Goal: Information Seeking & Learning: Compare options

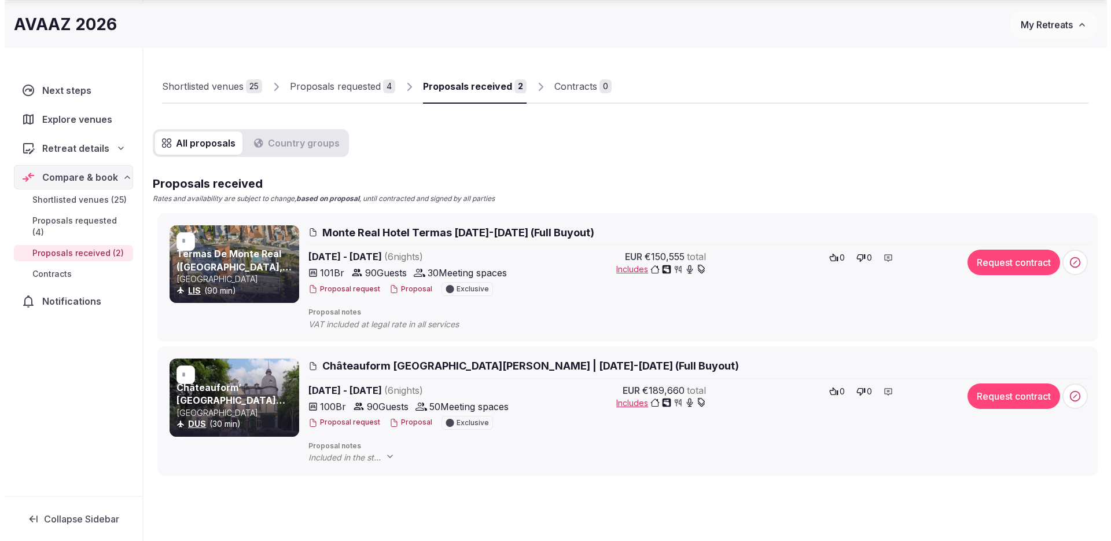
scroll to position [62, 0]
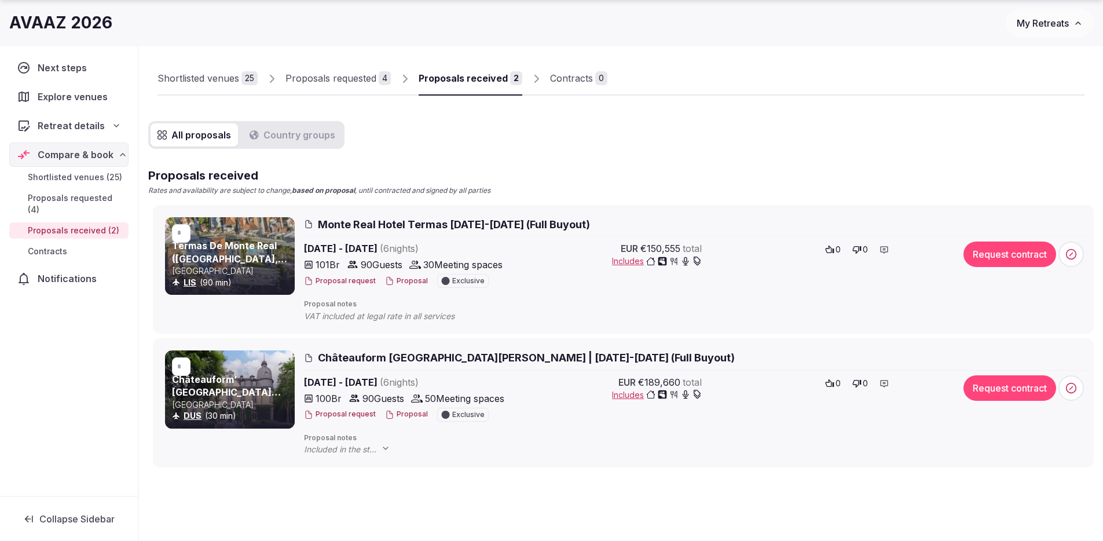
click at [401, 227] on span "Monte Real Hotel Termas March 1-7, 2026 (Full Buyout)" at bounding box center [454, 224] width 272 height 14
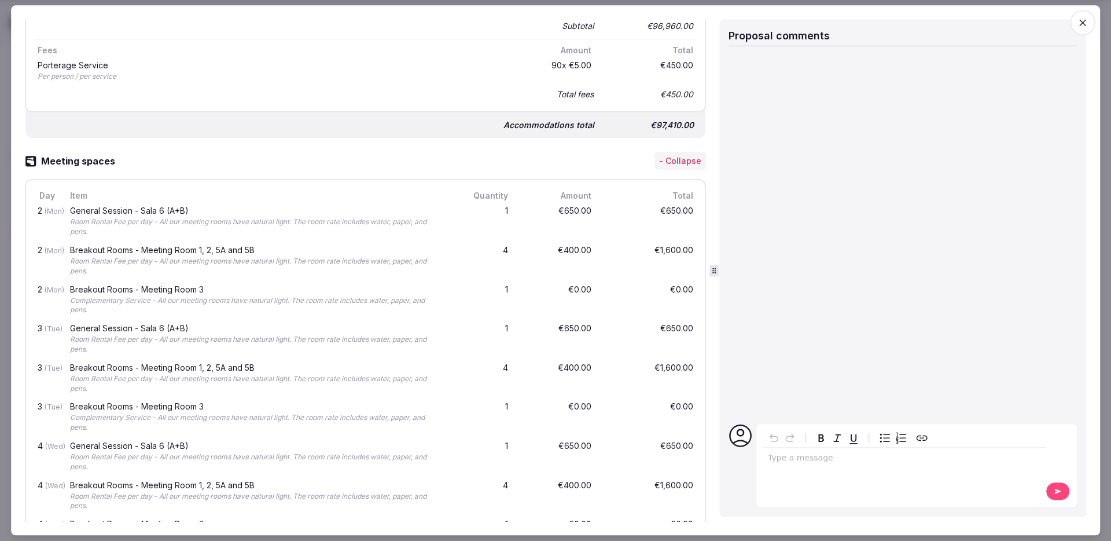
scroll to position [0, 0]
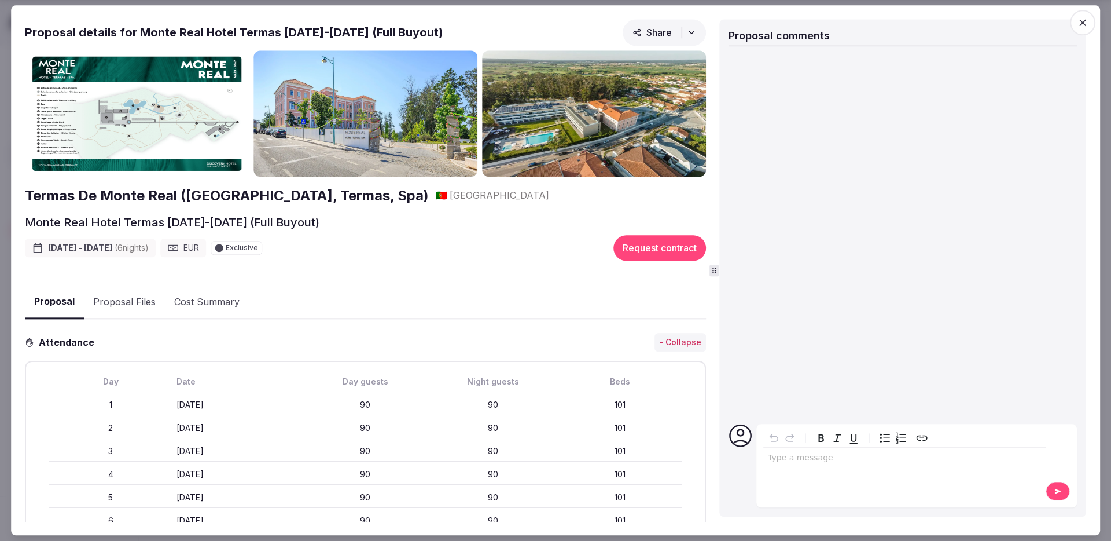
click at [350, 108] on img at bounding box center [366, 113] width 224 height 126
click at [368, 106] on img at bounding box center [366, 113] width 224 height 126
click at [309, 165] on img at bounding box center [366, 113] width 224 height 126
click at [153, 117] on img at bounding box center [137, 113] width 224 height 126
click at [329, 119] on img at bounding box center [366, 113] width 224 height 126
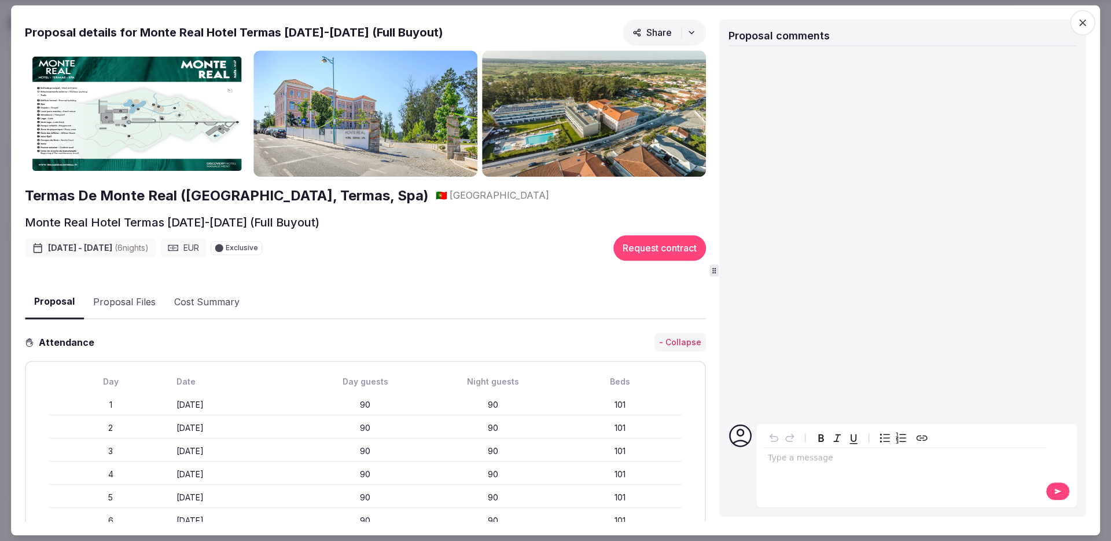
click at [516, 141] on img at bounding box center [594, 113] width 224 height 126
click at [385, 122] on img at bounding box center [366, 113] width 224 height 126
click at [270, 197] on h2 "Termas De Monte Real ([GEOGRAPHIC_DATA], Termas, Spa)" at bounding box center [227, 196] width 404 height 20
click at [1084, 19] on icon "button" at bounding box center [1083, 23] width 12 height 12
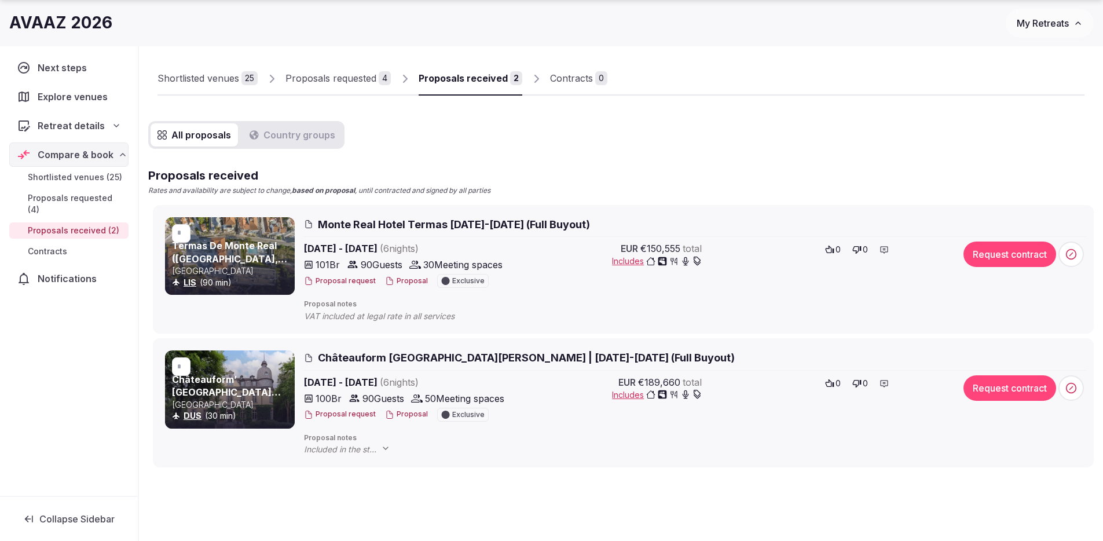
click at [394, 361] on span "Châteauform Burg Hemmersbach | February 22-28, 2026 (Full Buyout)" at bounding box center [526, 357] width 417 height 14
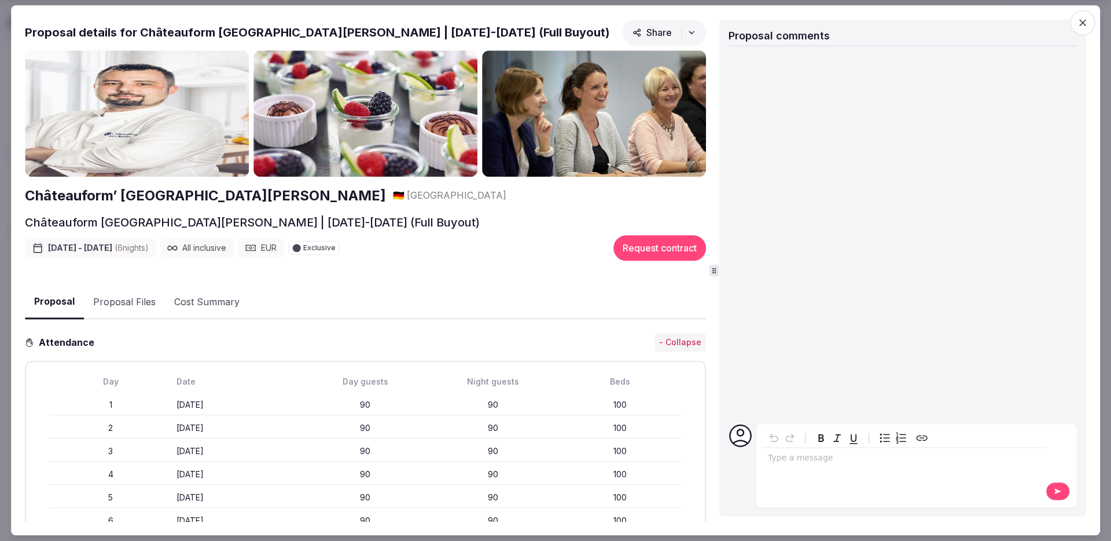
click at [155, 195] on h2 "Châteauform’ Burg Hemmersbach" at bounding box center [205, 196] width 361 height 20
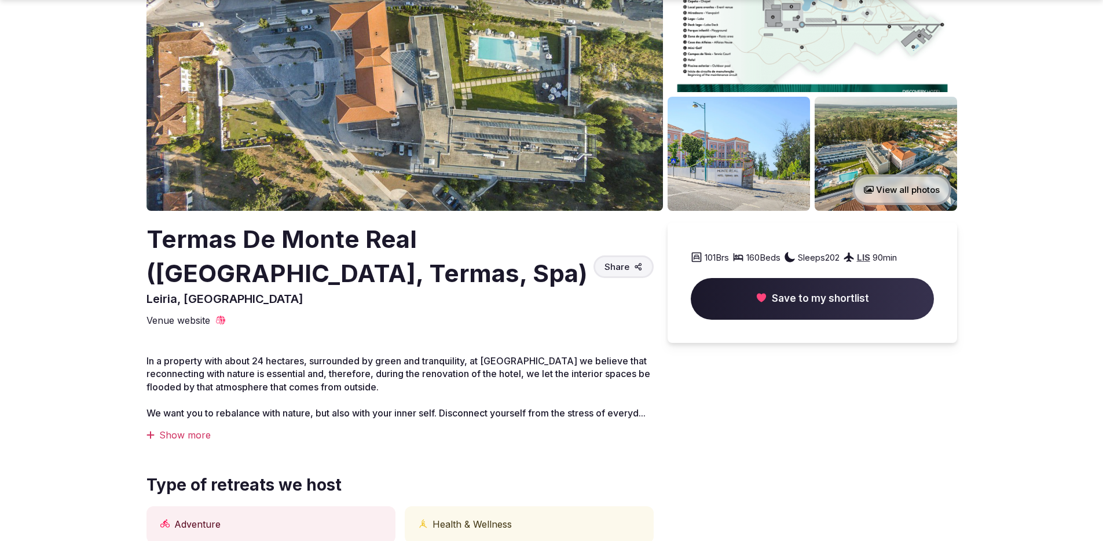
scroll to position [141, 0]
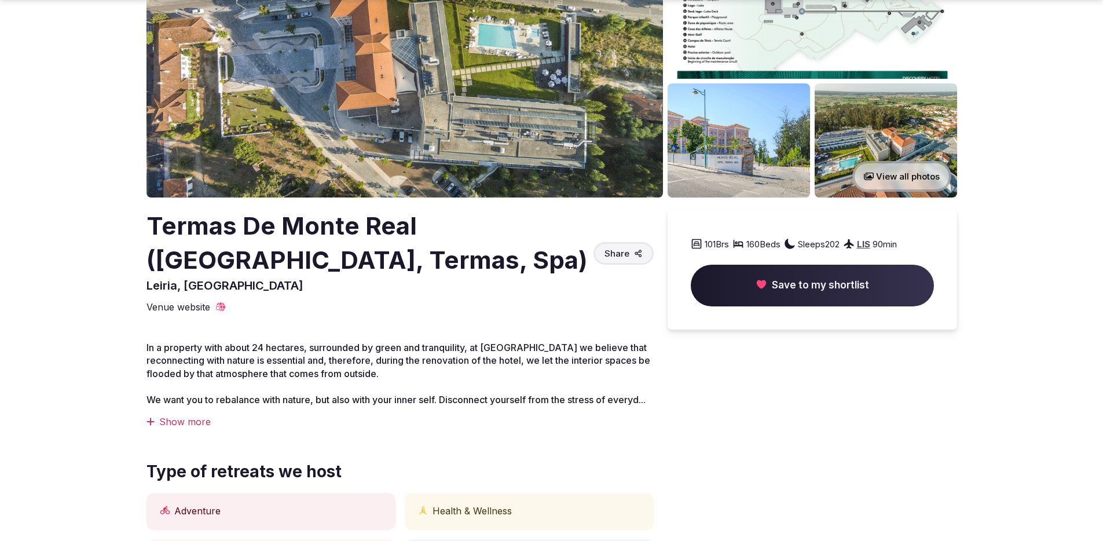
click at [176, 428] on div "Show more" at bounding box center [399, 421] width 507 height 13
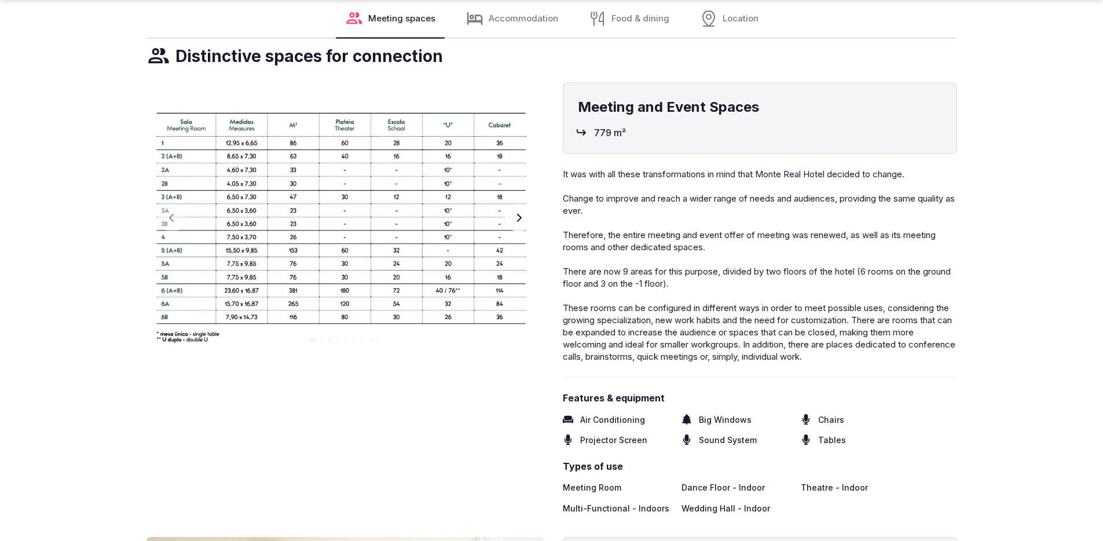
scroll to position [1477, 0]
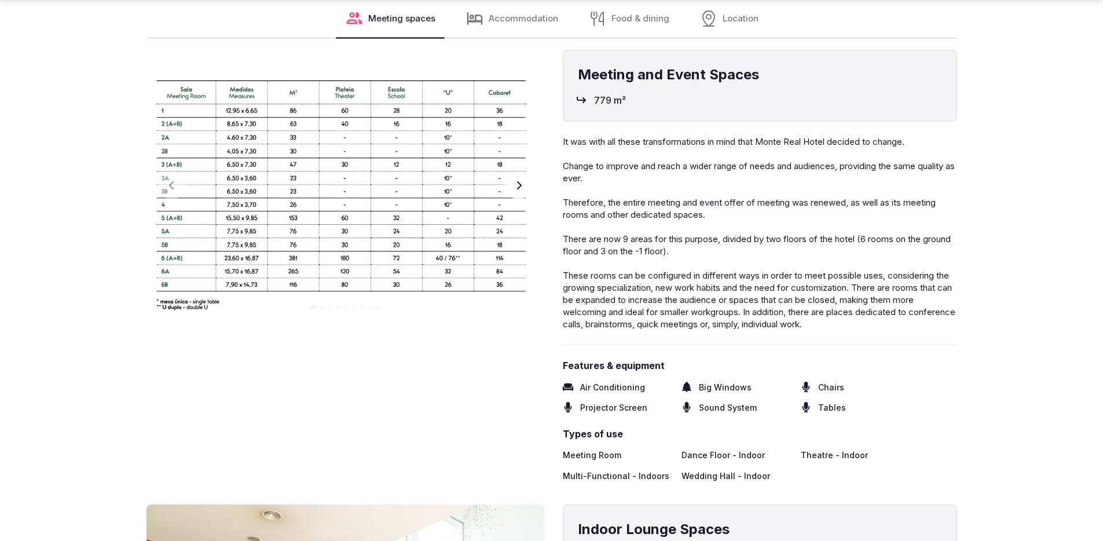
click at [524, 190] on button "Next slide" at bounding box center [519, 185] width 28 height 28
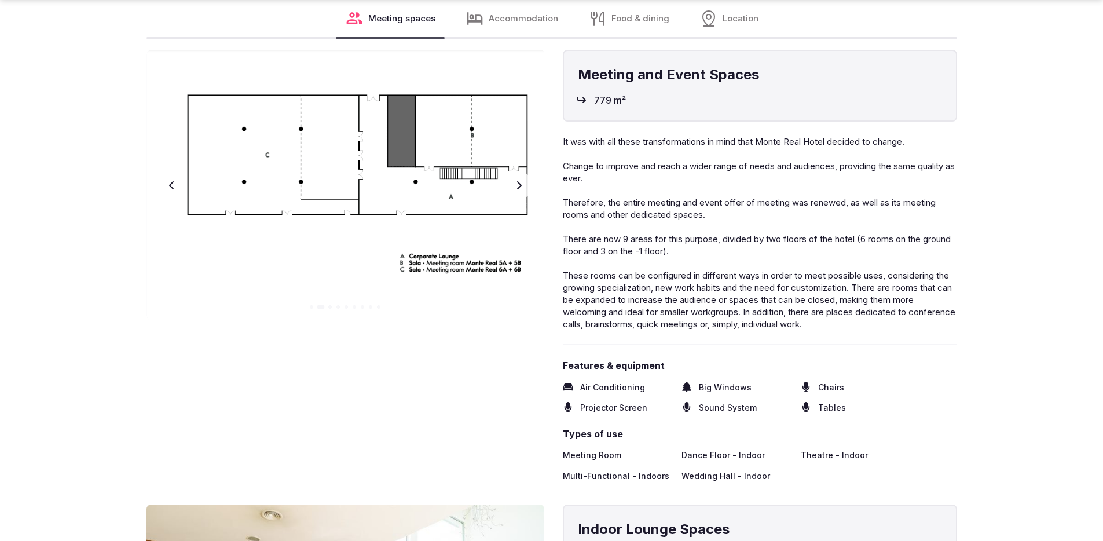
click at [524, 190] on button "Next slide" at bounding box center [519, 185] width 28 height 28
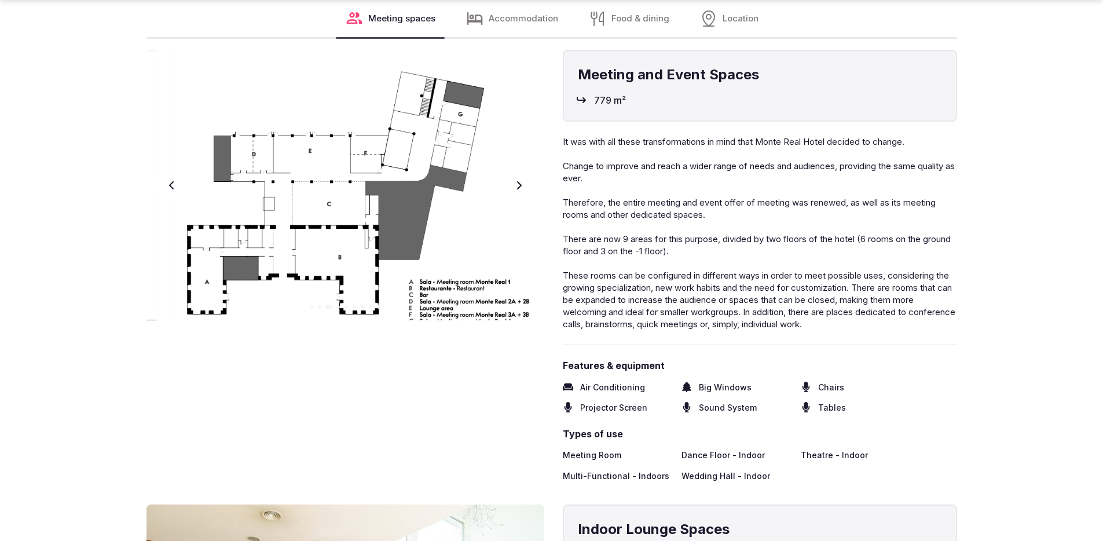
click at [524, 190] on button "Next slide" at bounding box center [519, 185] width 28 height 28
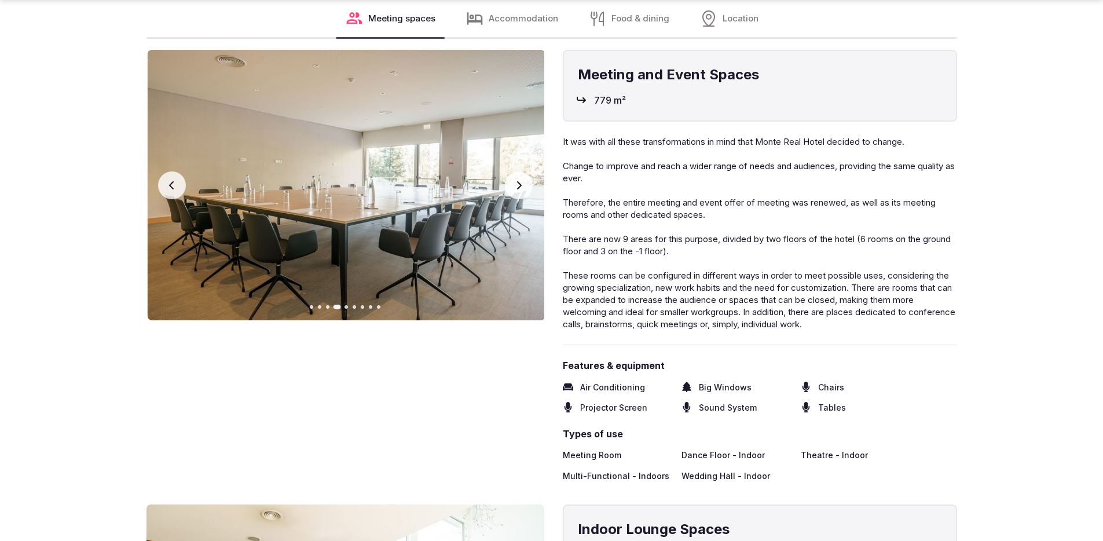
click at [524, 190] on button "Next slide" at bounding box center [519, 185] width 28 height 28
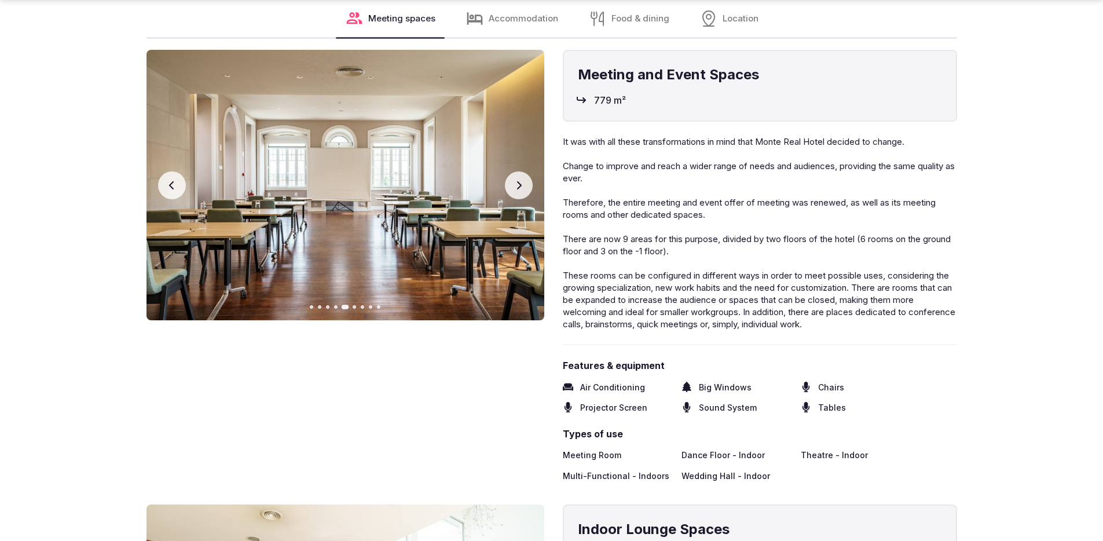
click at [524, 190] on button "Next slide" at bounding box center [519, 185] width 28 height 28
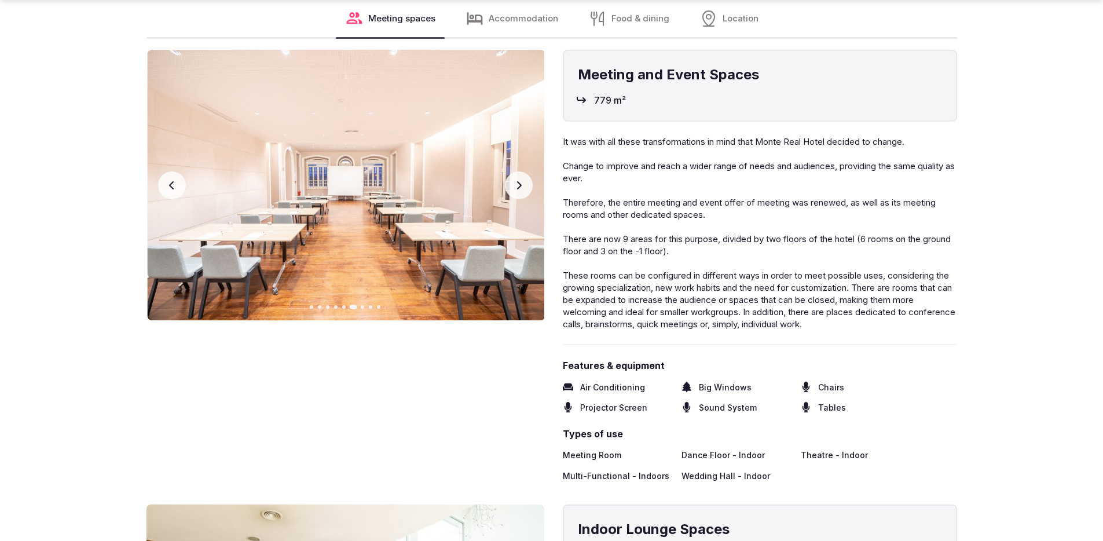
click at [524, 190] on button "Next slide" at bounding box center [519, 185] width 28 height 28
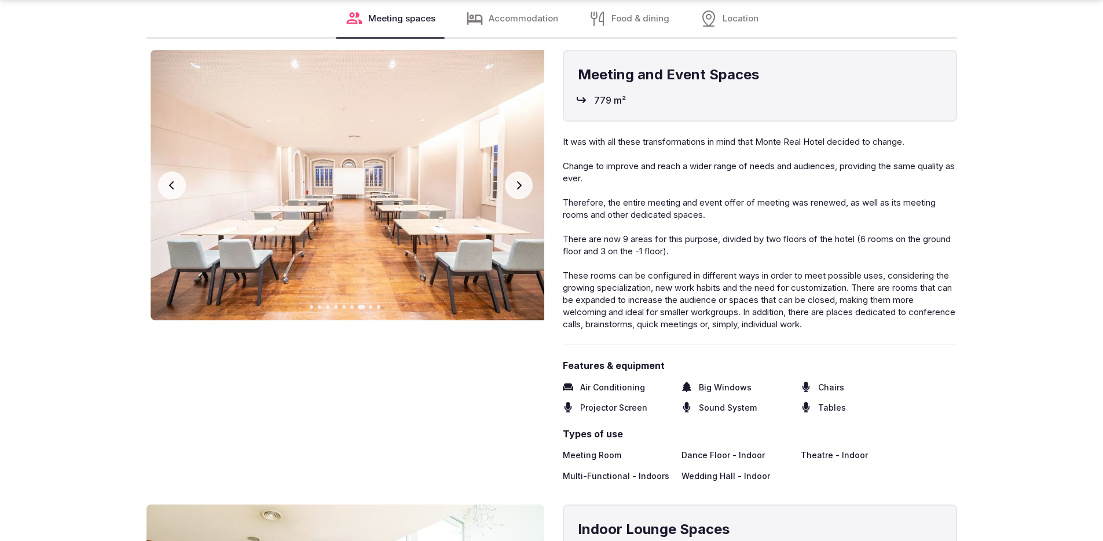
click at [524, 190] on button "Next slide" at bounding box center [519, 185] width 28 height 28
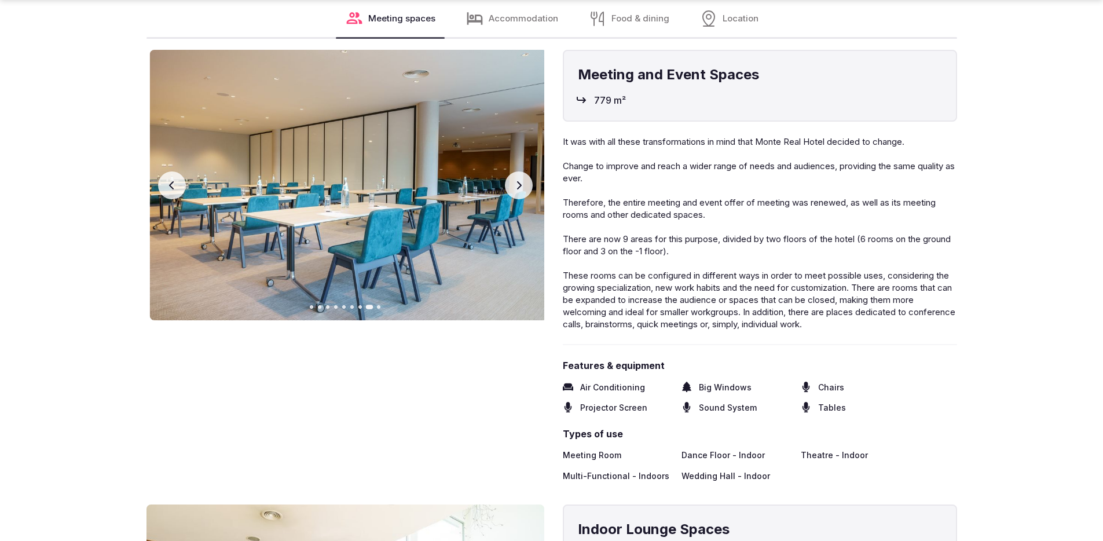
click at [524, 190] on button "Next slide" at bounding box center [519, 185] width 28 height 28
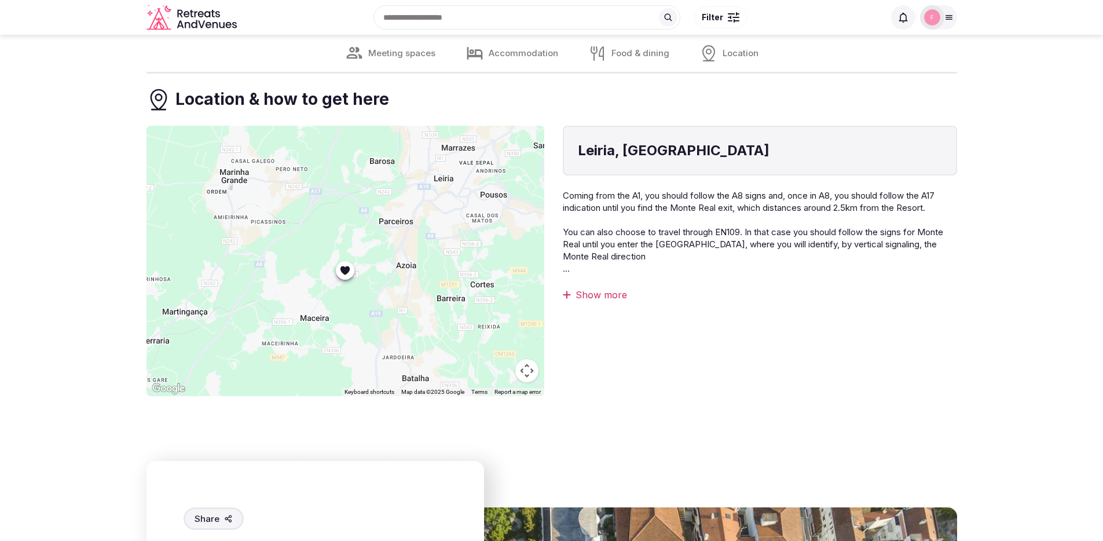
scroll to position [4890, 0]
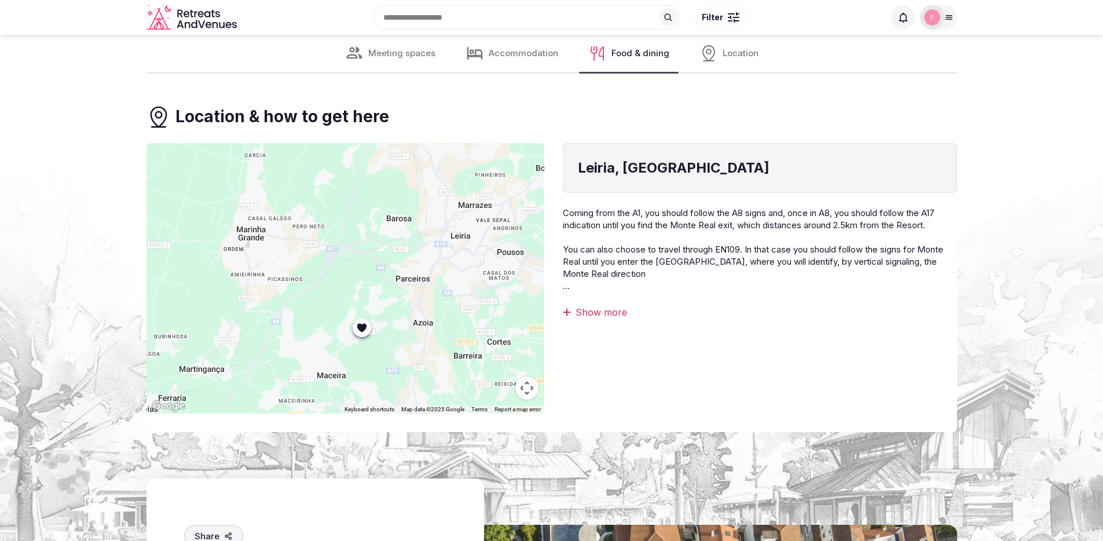
drag, startPoint x: 341, startPoint y: 304, endPoint x: 358, endPoint y: 343, distance: 42.0
click at [359, 343] on div at bounding box center [345, 278] width 398 height 270
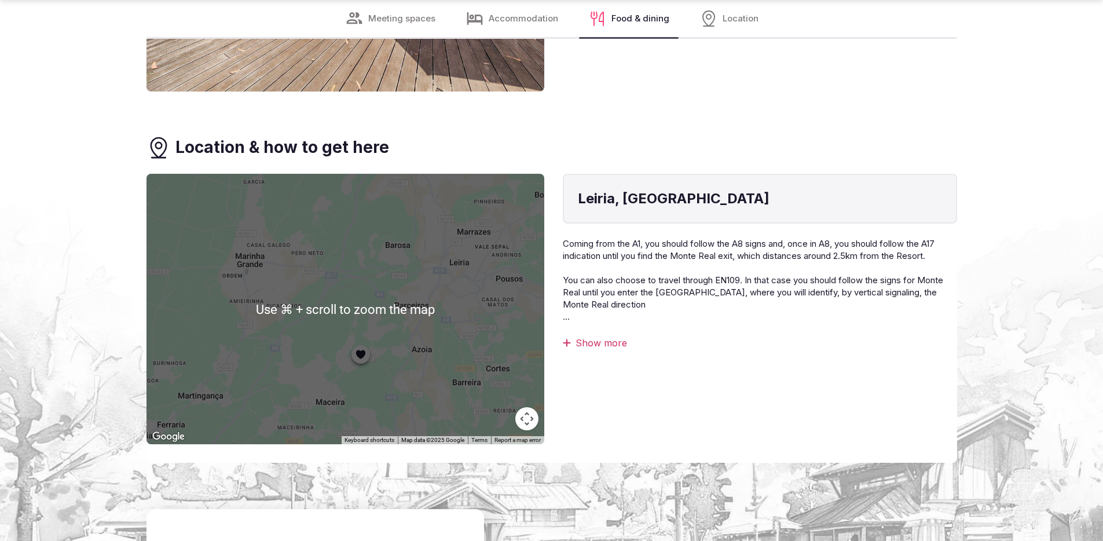
scroll to position [4901, 0]
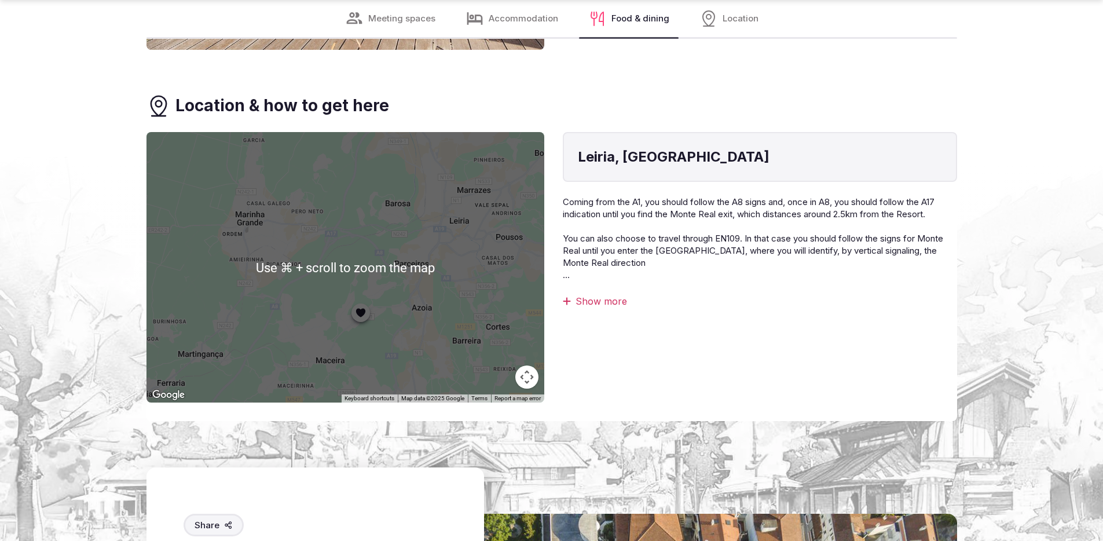
click at [356, 333] on div at bounding box center [345, 267] width 398 height 270
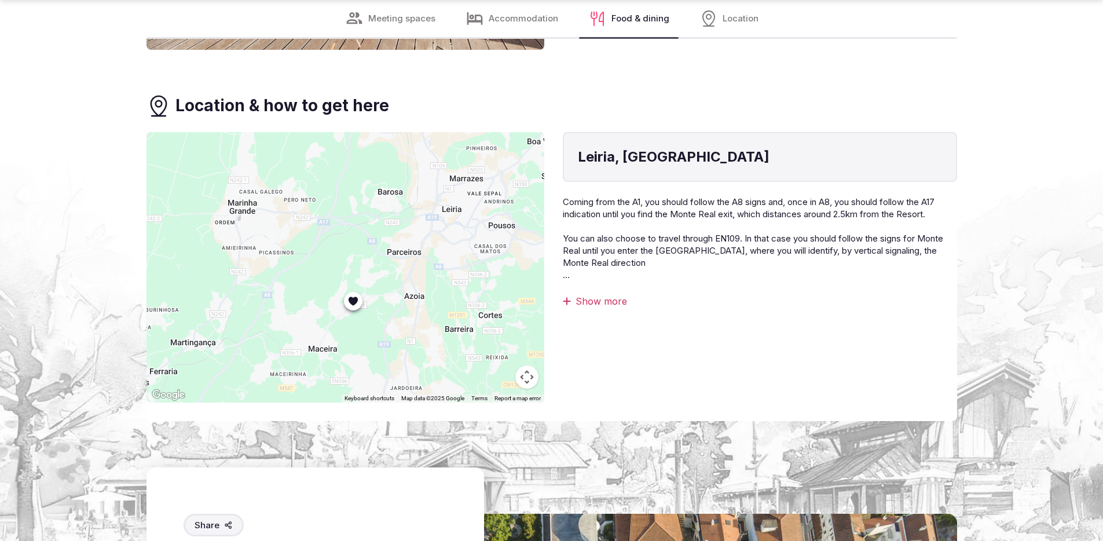
drag, startPoint x: 376, startPoint y: 344, endPoint x: 363, endPoint y: 328, distance: 20.2
click at [363, 328] on div at bounding box center [345, 267] width 398 height 270
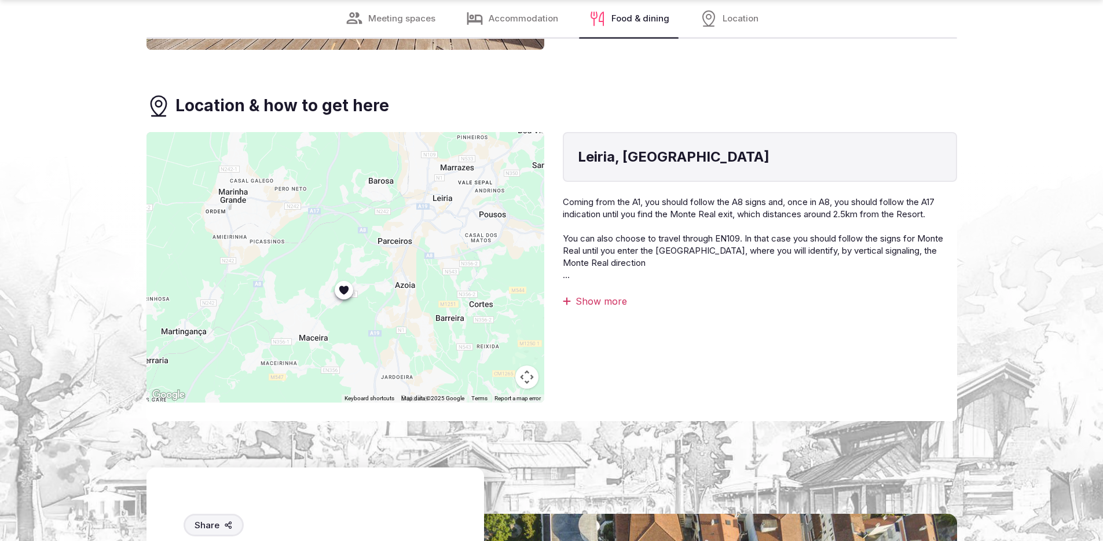
click at [339, 307] on div at bounding box center [345, 267] width 398 height 270
click at [339, 304] on div at bounding box center [345, 267] width 398 height 270
click at [347, 292] on div at bounding box center [345, 267] width 398 height 270
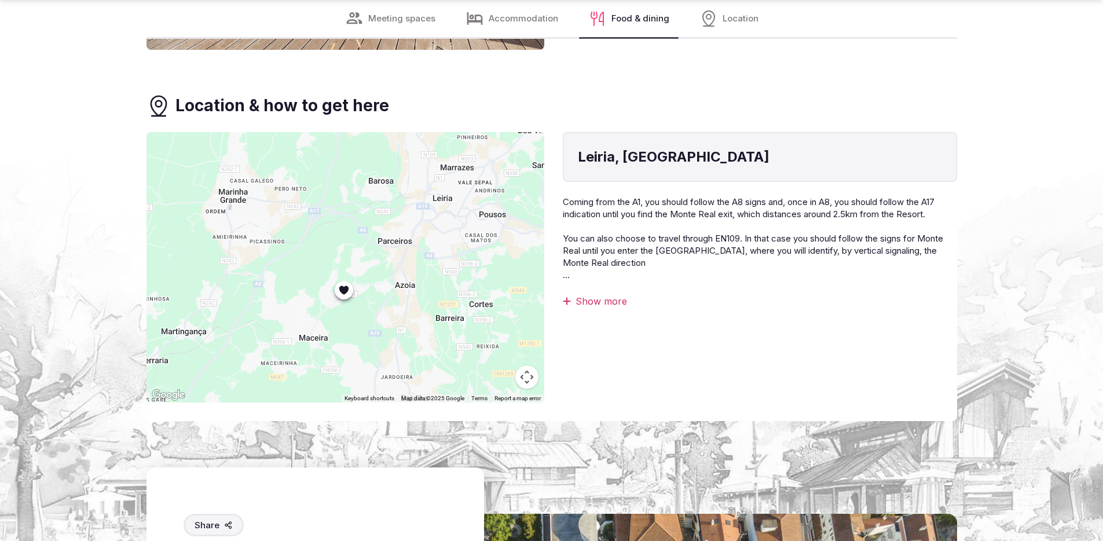
click at [347, 292] on div at bounding box center [345, 267] width 398 height 270
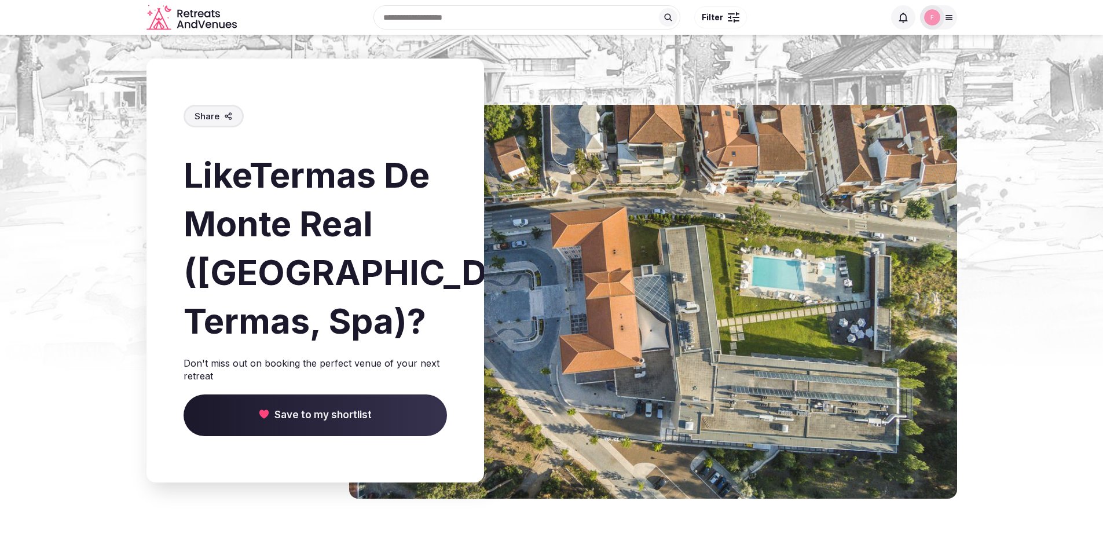
scroll to position [5184, 0]
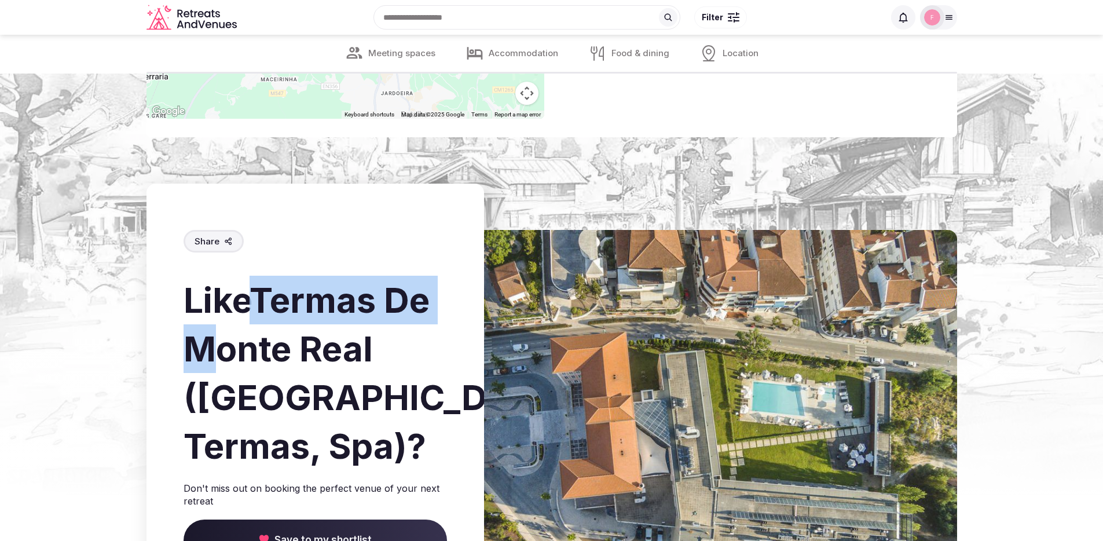
drag, startPoint x: 267, startPoint y: 303, endPoint x: 263, endPoint y: 357, distance: 54.6
click at [263, 357] on h2 "Like Termas De Monte Real (Monte Real Hotel, Termas, Spa) ?" at bounding box center [314, 373] width 263 height 194
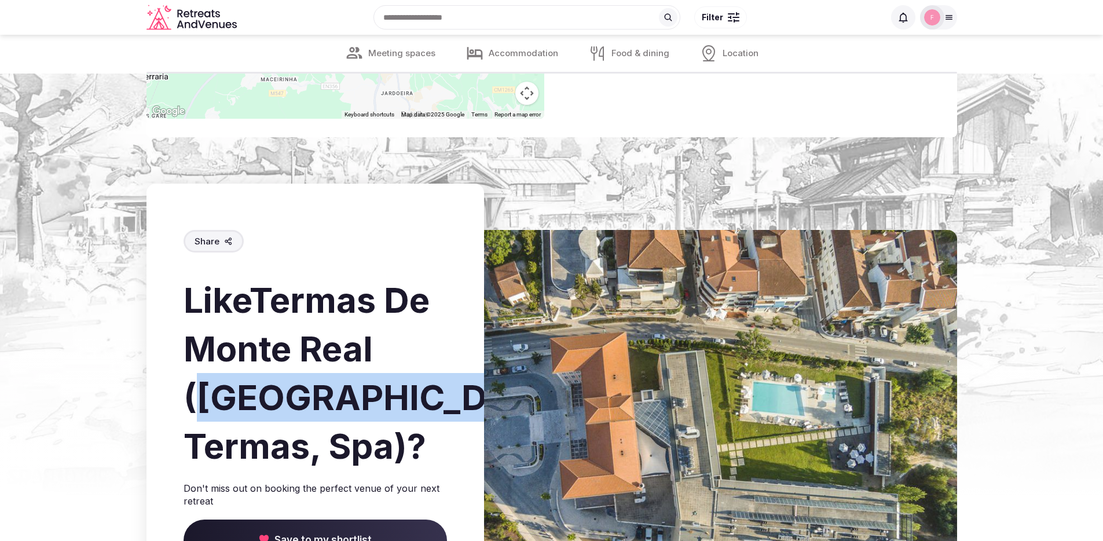
drag, startPoint x: 276, startPoint y: 401, endPoint x: 358, endPoint y: 442, distance: 91.6
click at [359, 443] on h2 "Like Termas De Monte Real (Monte Real Hotel, Termas, Spa) ?" at bounding box center [314, 373] width 263 height 194
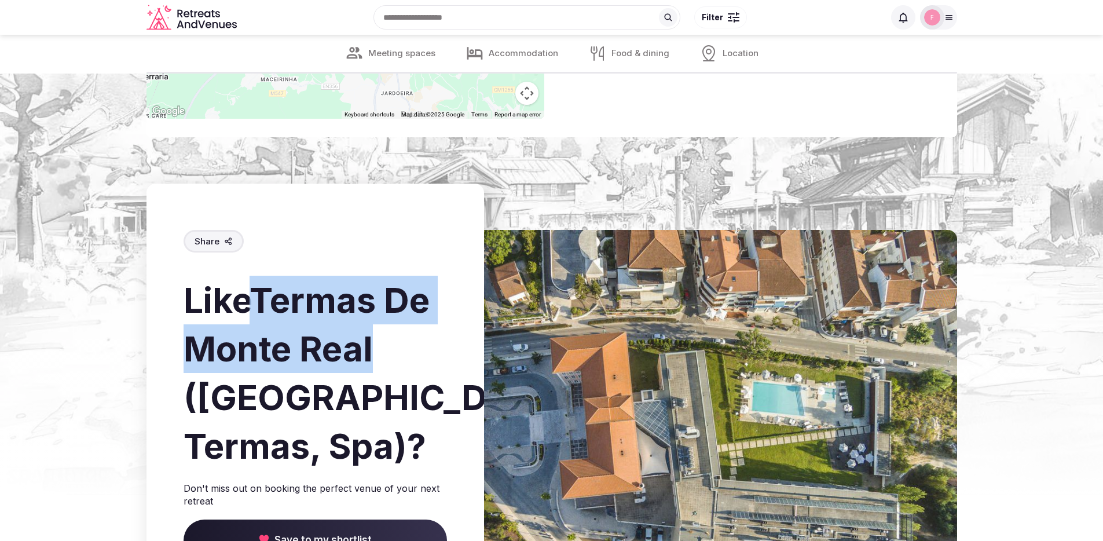
drag, startPoint x: 261, startPoint y: 295, endPoint x: 258, endPoint y: 383, distance: 88.0
click at [258, 383] on h2 "Like Termas De Monte Real (Monte Real Hotel, Termas, Spa) ?" at bounding box center [314, 373] width 263 height 194
copy h2 "Termas De Monte Real"
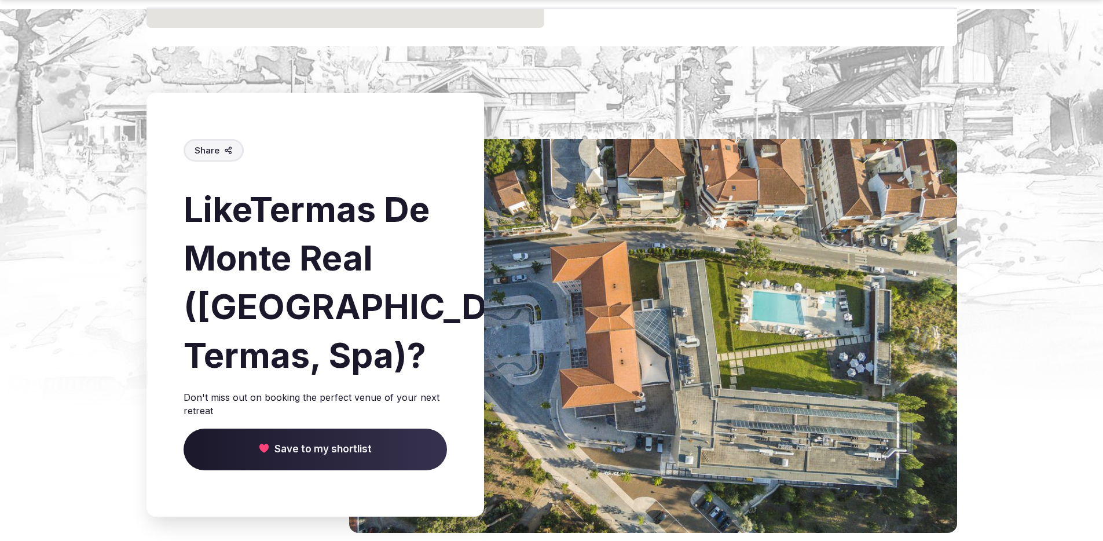
scroll to position [5184, 0]
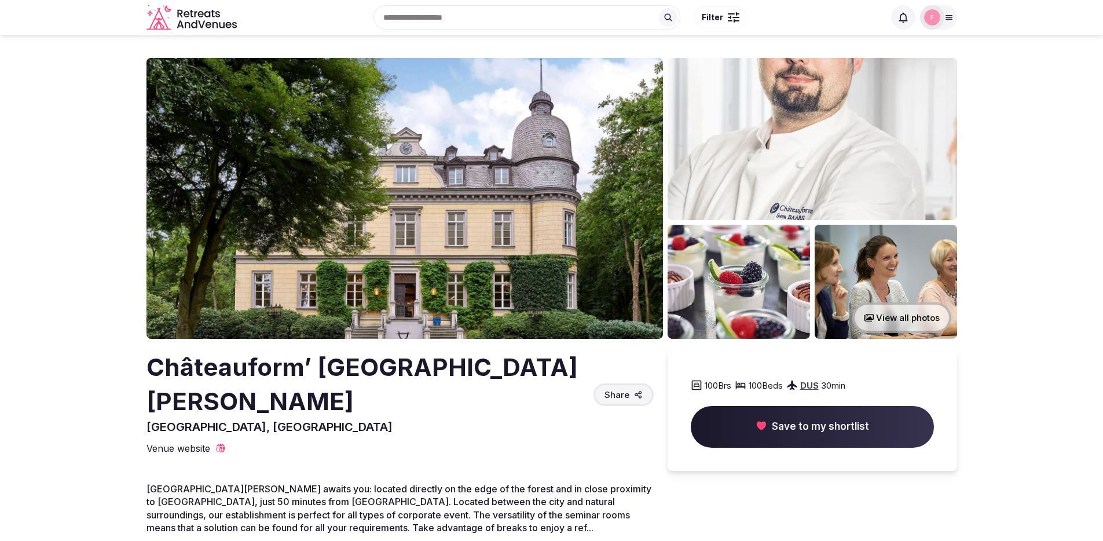
click at [506, 287] on img at bounding box center [404, 198] width 516 height 281
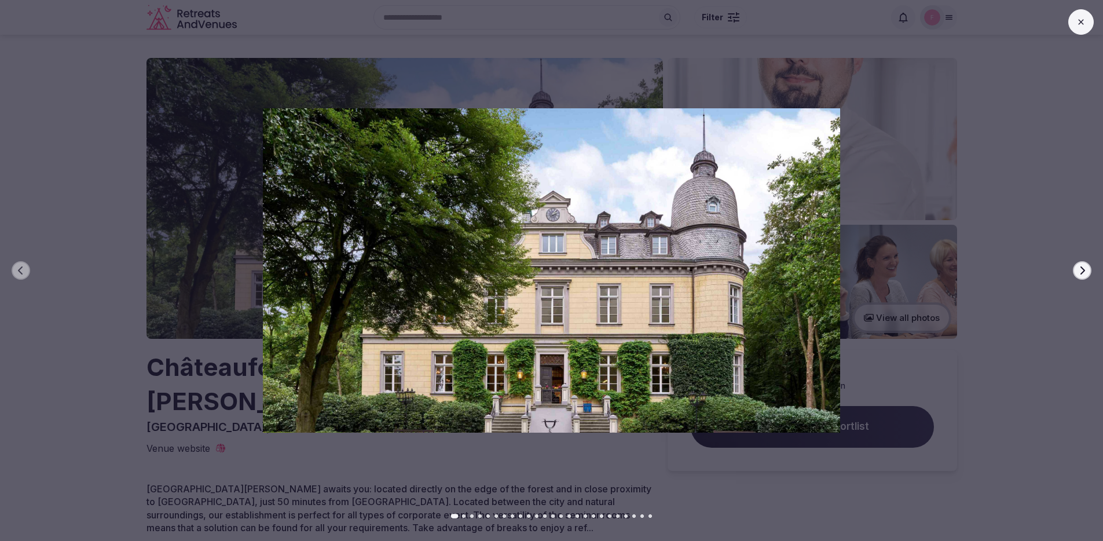
click at [1084, 272] on icon "button" at bounding box center [1081, 270] width 9 height 9
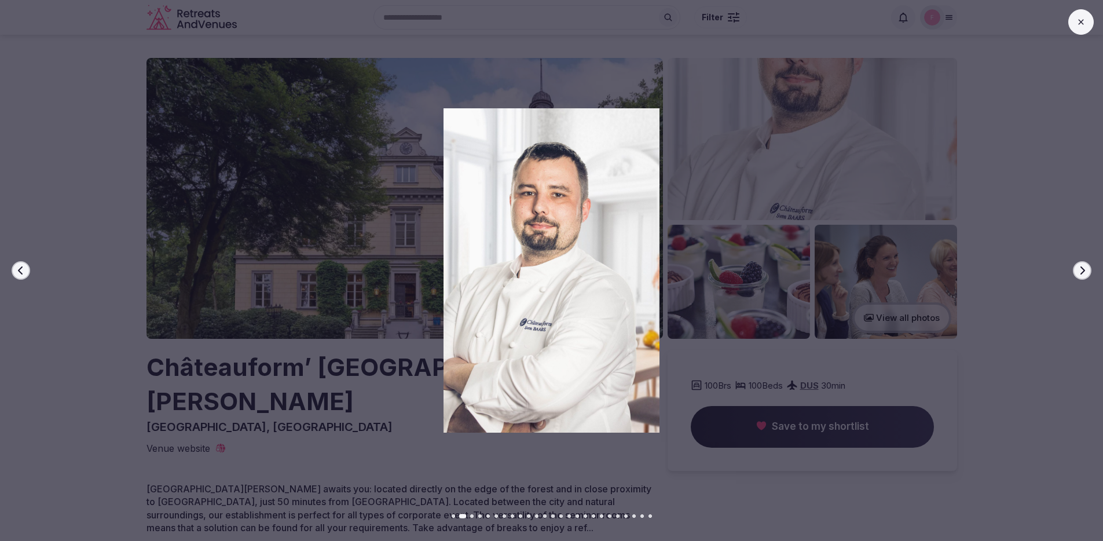
click at [1084, 272] on icon "button" at bounding box center [1081, 270] width 9 height 9
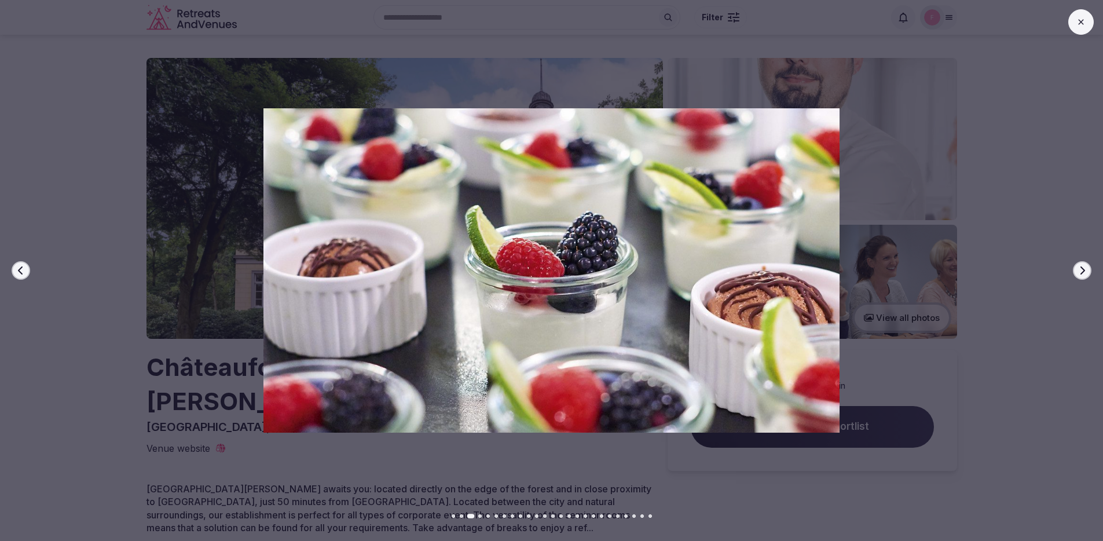
click at [1084, 272] on icon "button" at bounding box center [1081, 270] width 9 height 9
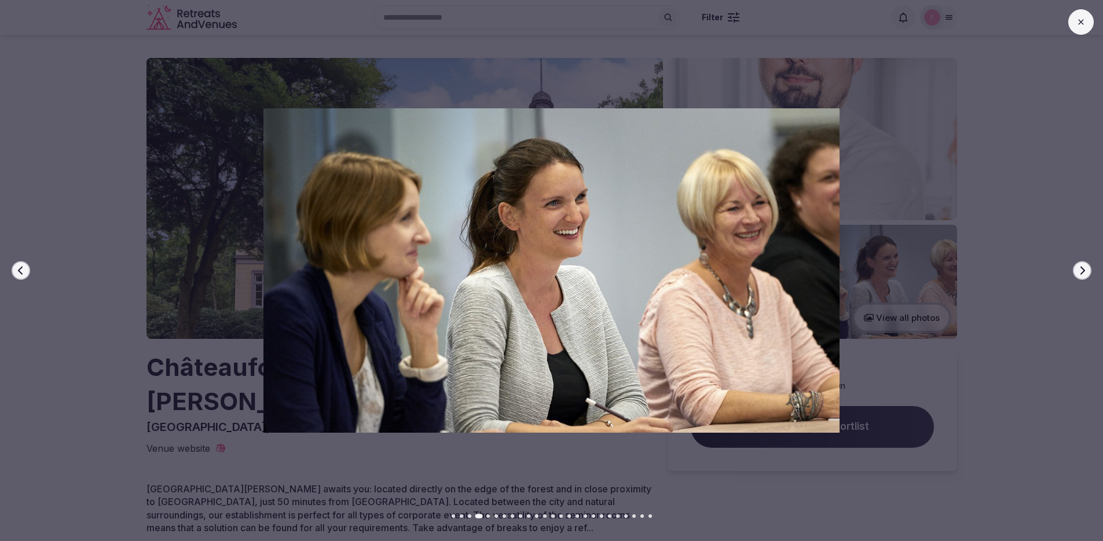
click at [1084, 272] on icon "button" at bounding box center [1081, 270] width 9 height 9
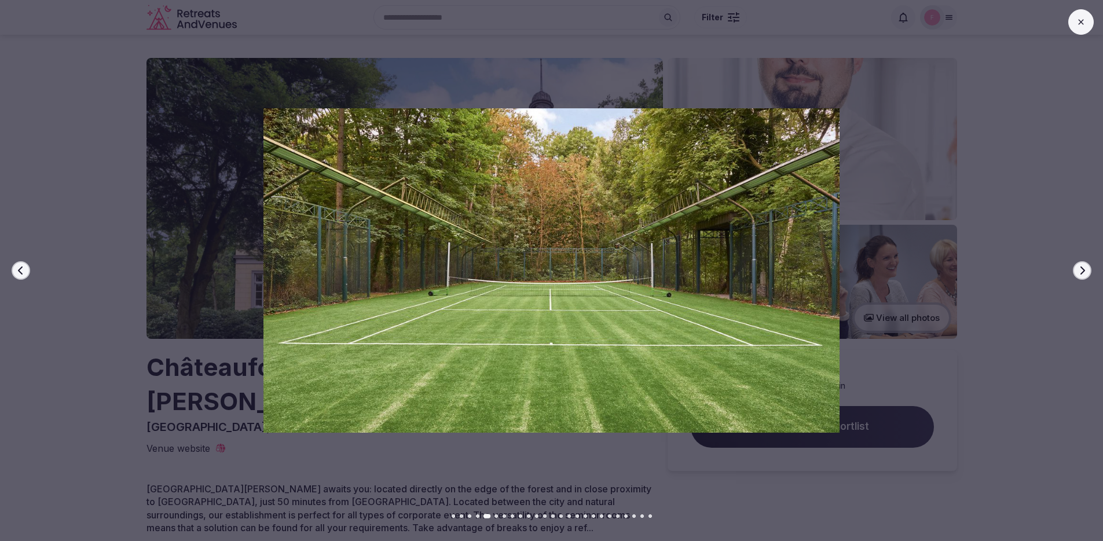
click at [1084, 272] on icon "button" at bounding box center [1081, 270] width 9 height 9
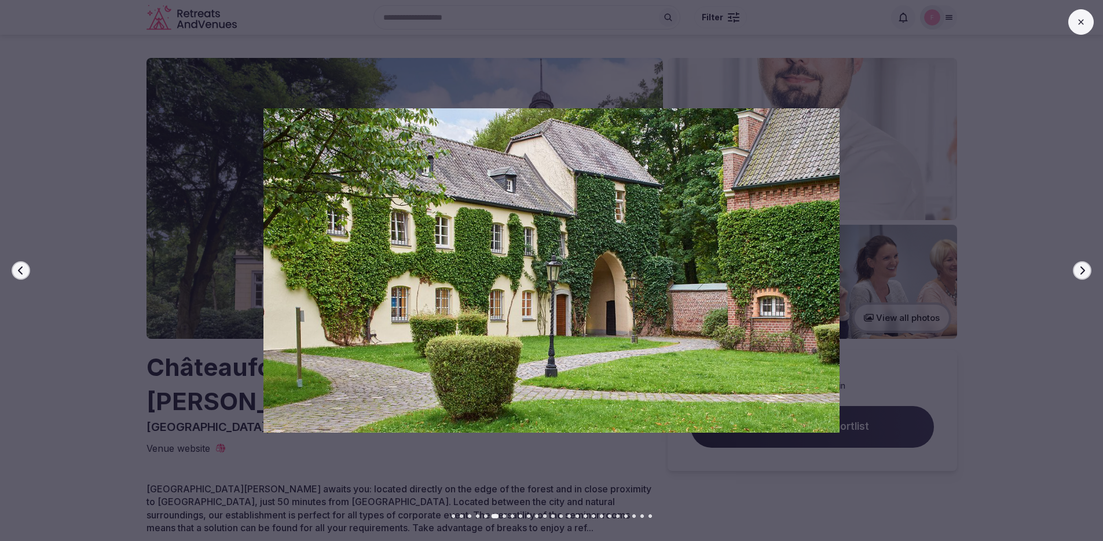
click at [1084, 272] on icon "button" at bounding box center [1081, 270] width 9 height 9
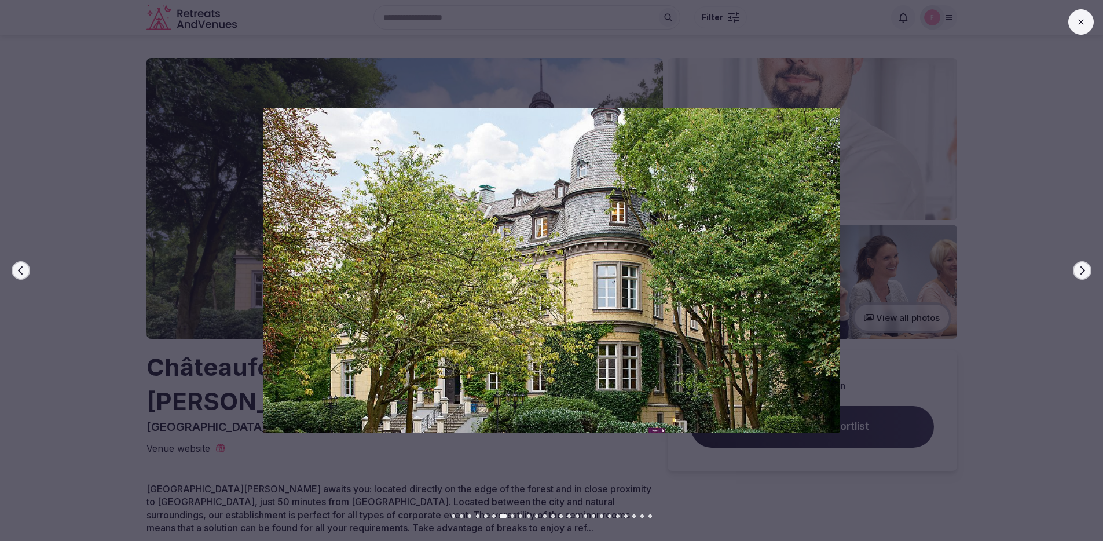
click at [1084, 272] on icon "button" at bounding box center [1081, 270] width 9 height 9
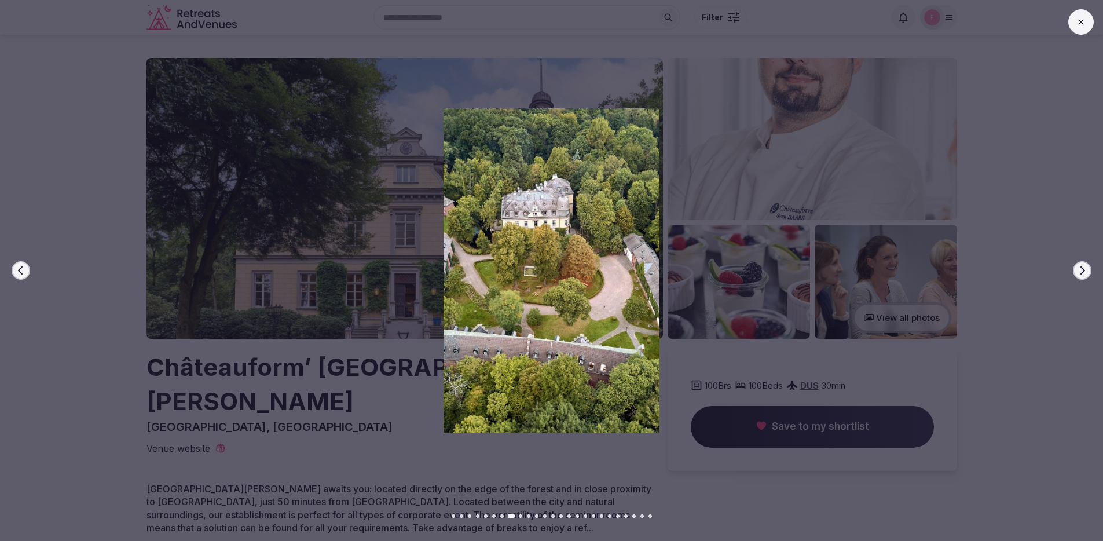
click at [1084, 272] on icon "button" at bounding box center [1081, 270] width 9 height 9
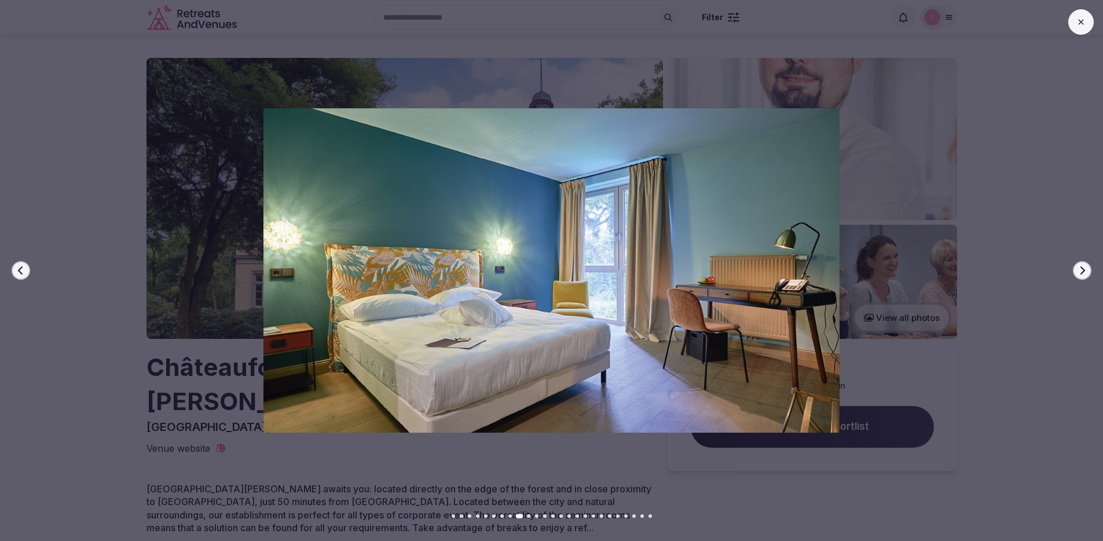
click at [1084, 272] on icon "button" at bounding box center [1081, 270] width 9 height 9
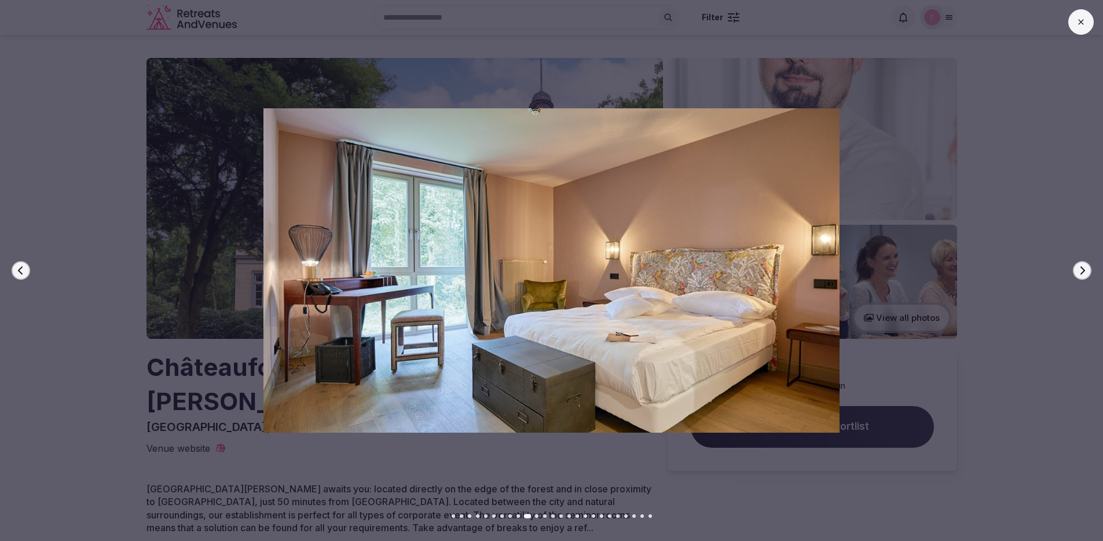
click at [1084, 272] on icon "button" at bounding box center [1081, 270] width 9 height 9
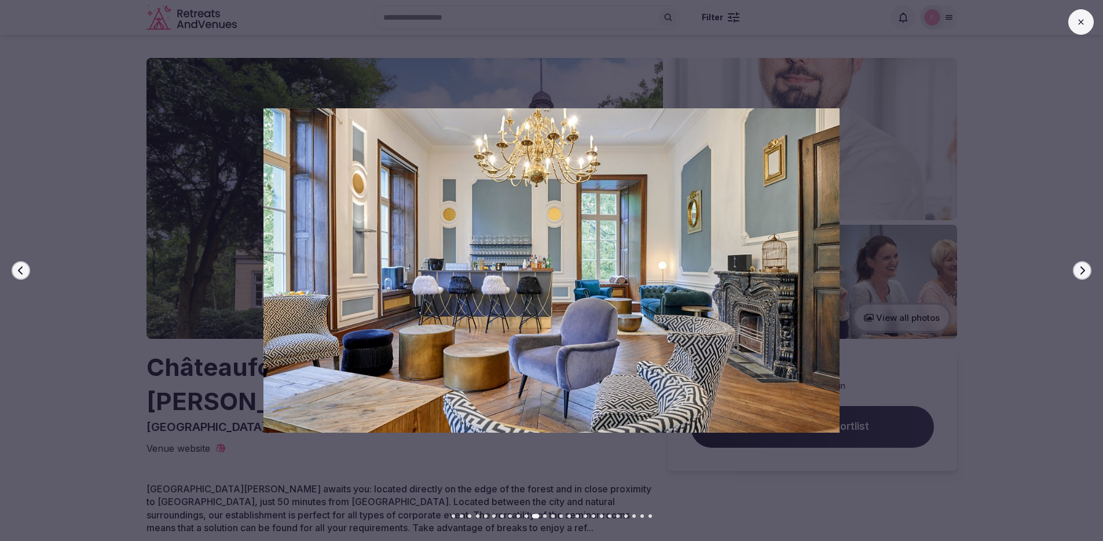
click at [1084, 272] on icon "button" at bounding box center [1081, 270] width 9 height 9
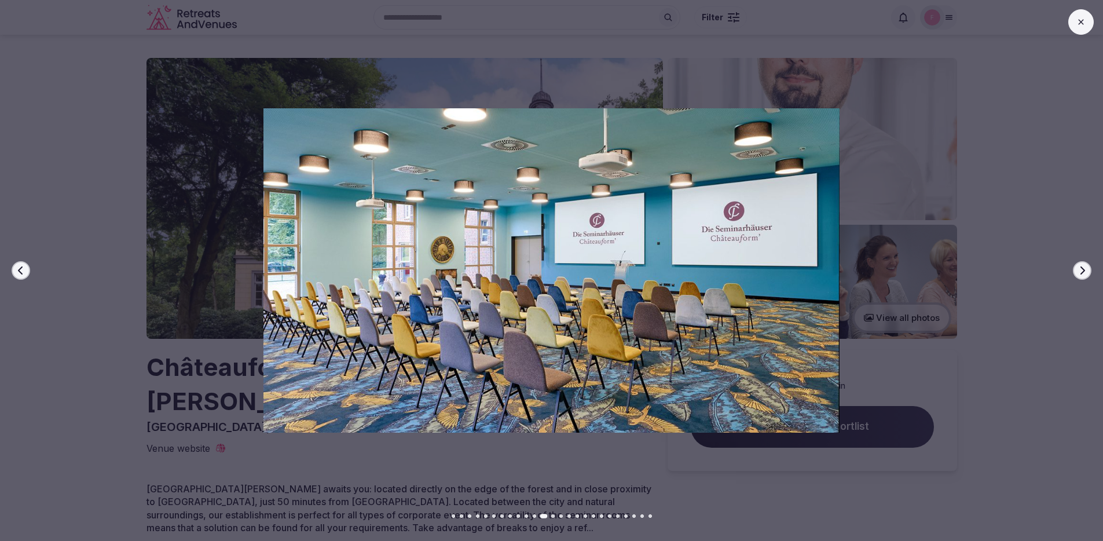
click at [1084, 272] on icon "button" at bounding box center [1081, 270] width 9 height 9
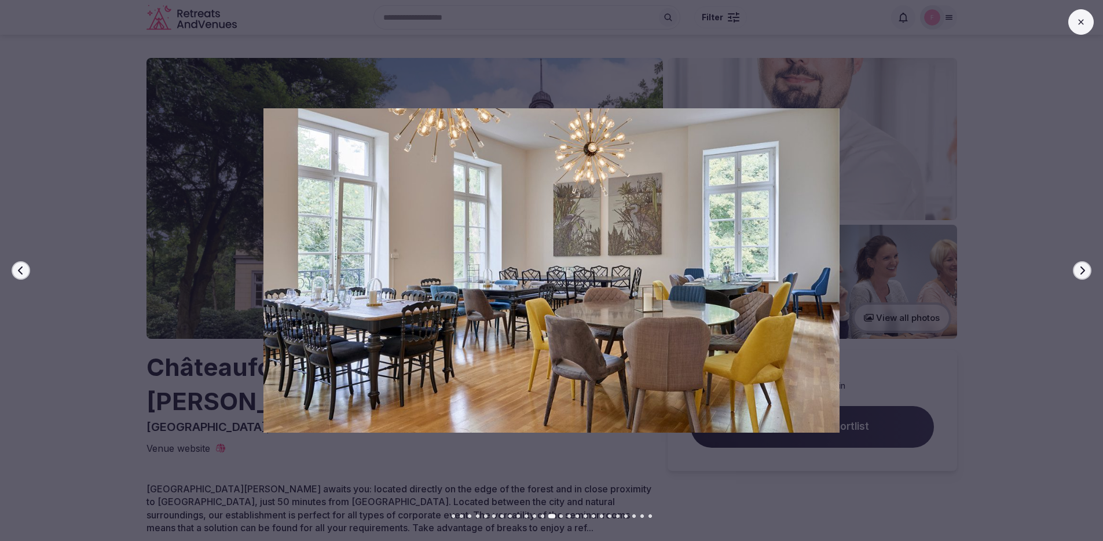
click at [1084, 272] on icon "button" at bounding box center [1081, 270] width 9 height 9
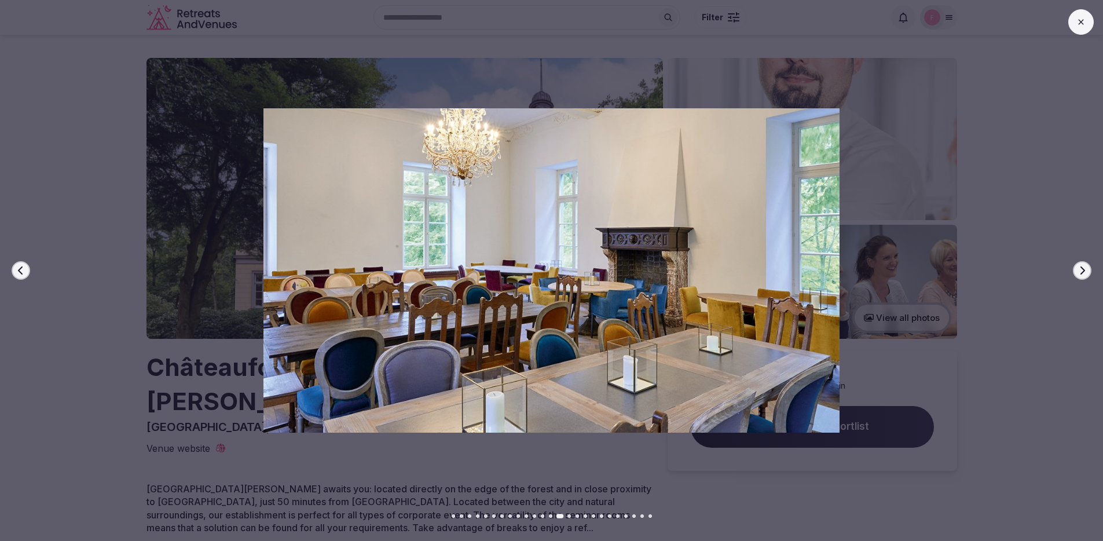
click at [1084, 272] on icon "button" at bounding box center [1081, 270] width 9 height 9
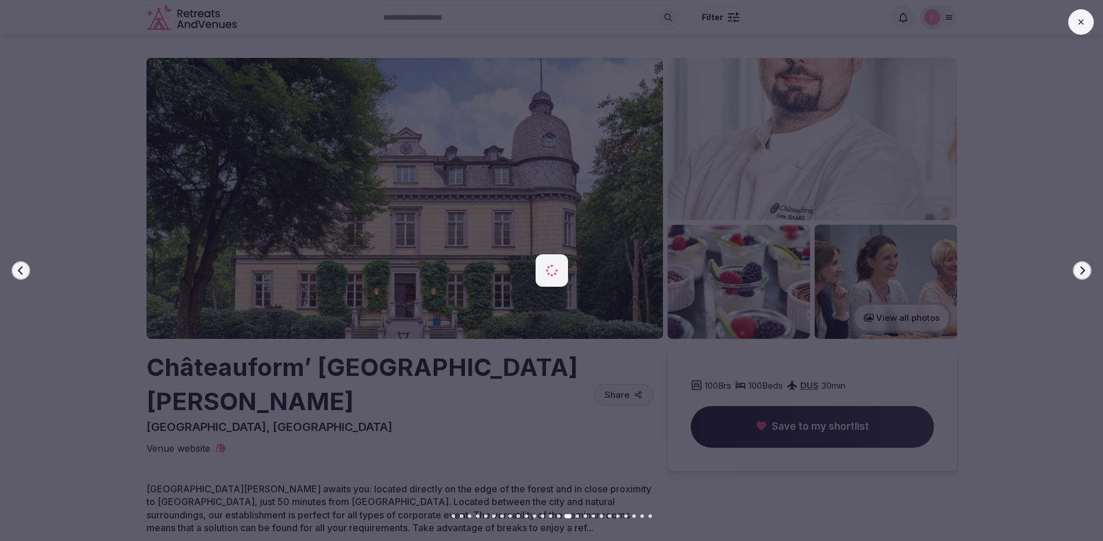
click at [1084, 272] on icon "button" at bounding box center [1081, 270] width 9 height 9
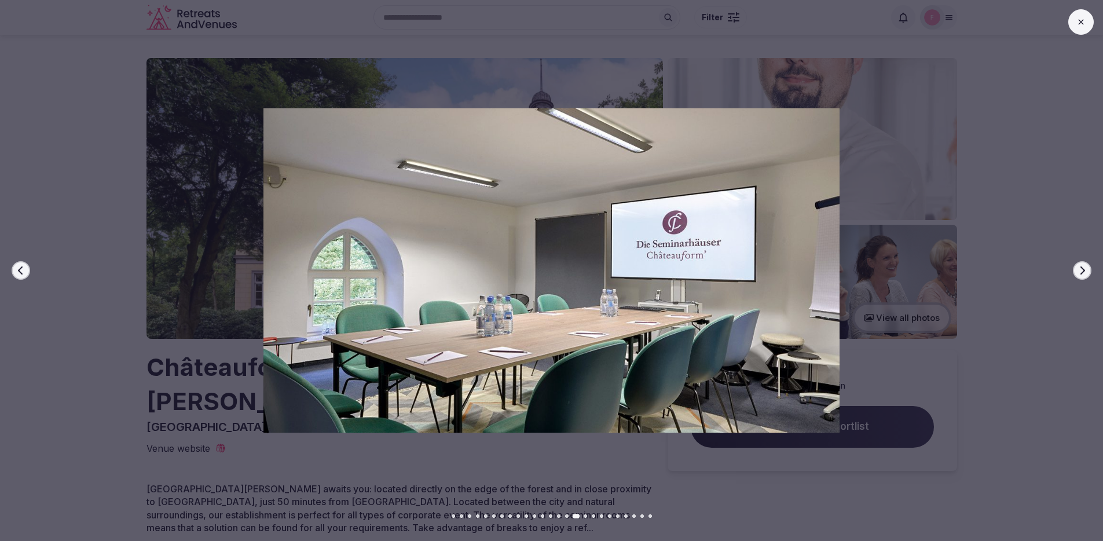
click at [1084, 272] on icon "button" at bounding box center [1081, 270] width 9 height 9
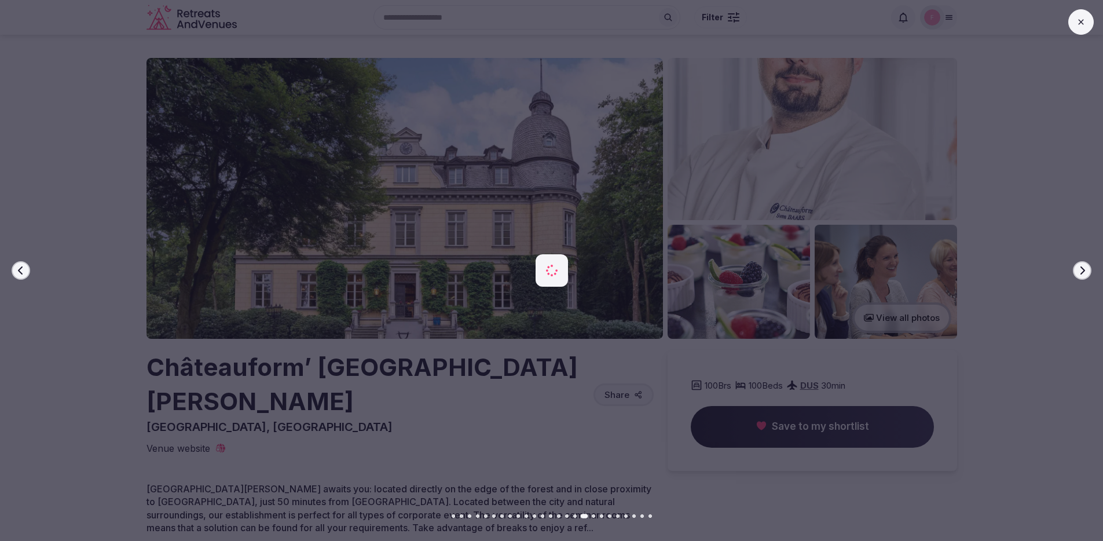
click at [1084, 272] on icon "button" at bounding box center [1081, 270] width 9 height 9
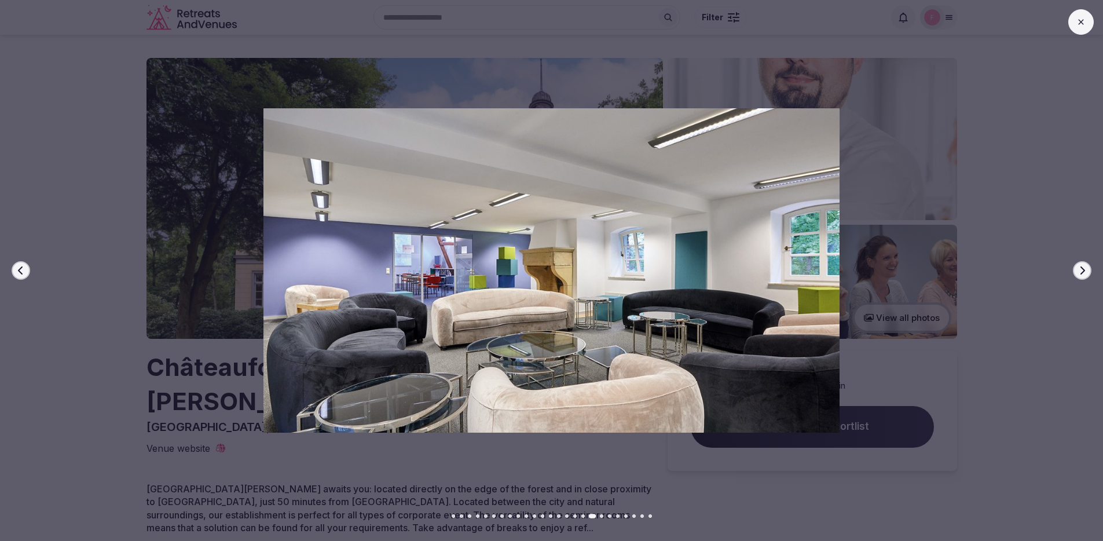
click at [1084, 272] on icon "button" at bounding box center [1081, 270] width 9 height 9
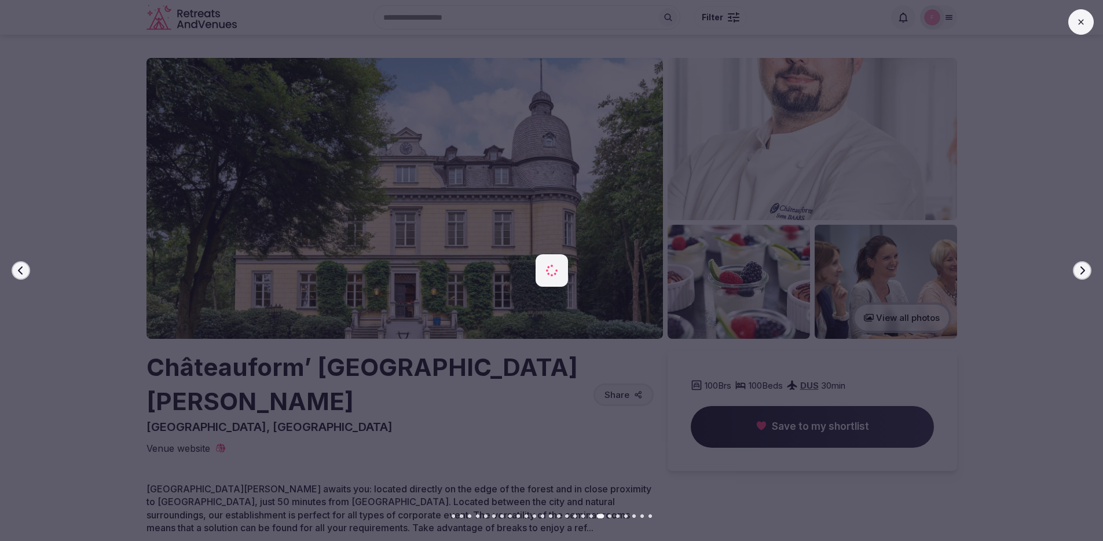
click at [1084, 272] on icon "button" at bounding box center [1081, 270] width 9 height 9
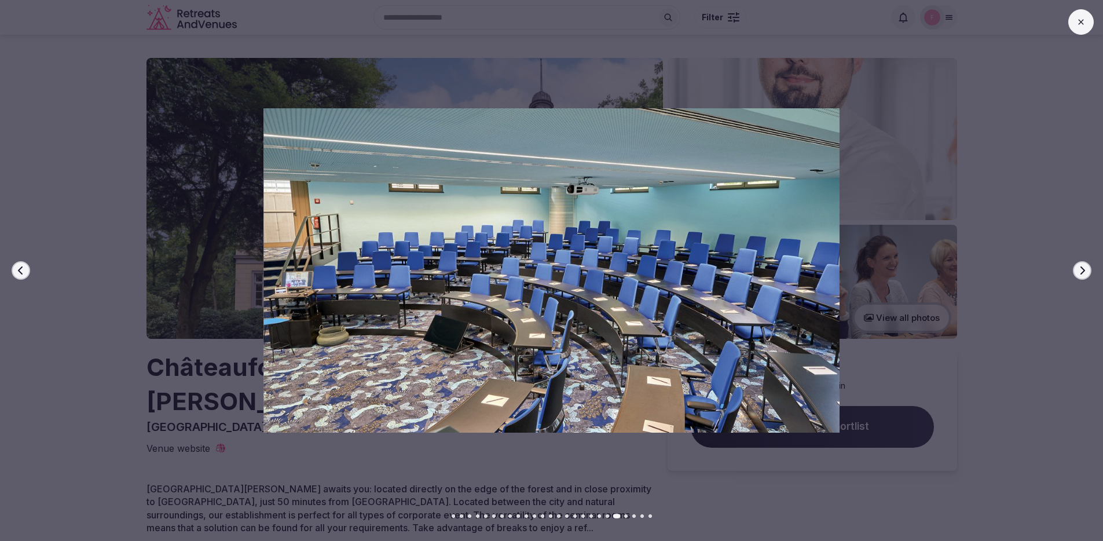
click at [1084, 272] on icon "button" at bounding box center [1081, 270] width 9 height 9
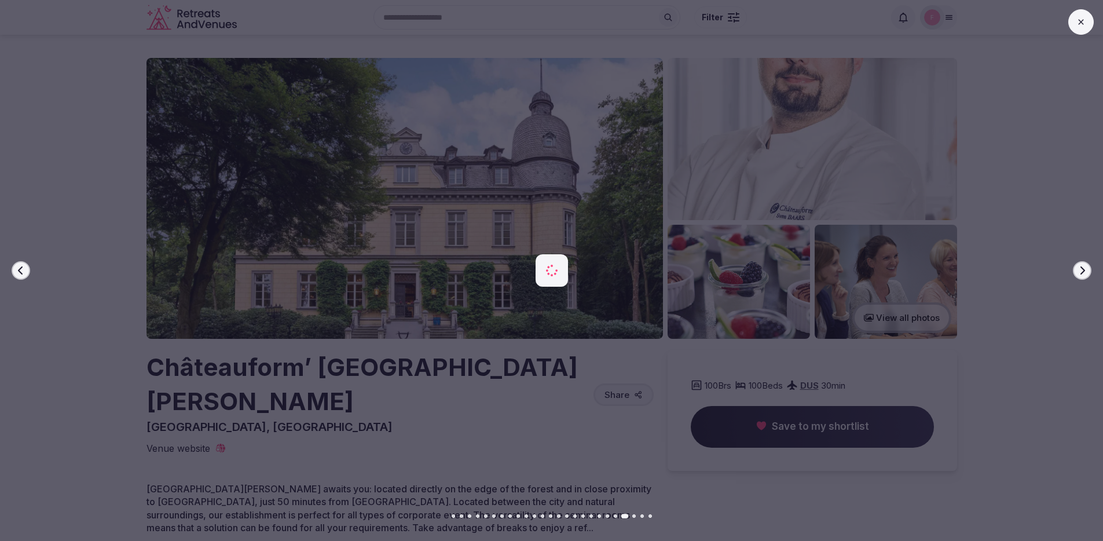
click at [1084, 272] on icon "button" at bounding box center [1081, 270] width 9 height 9
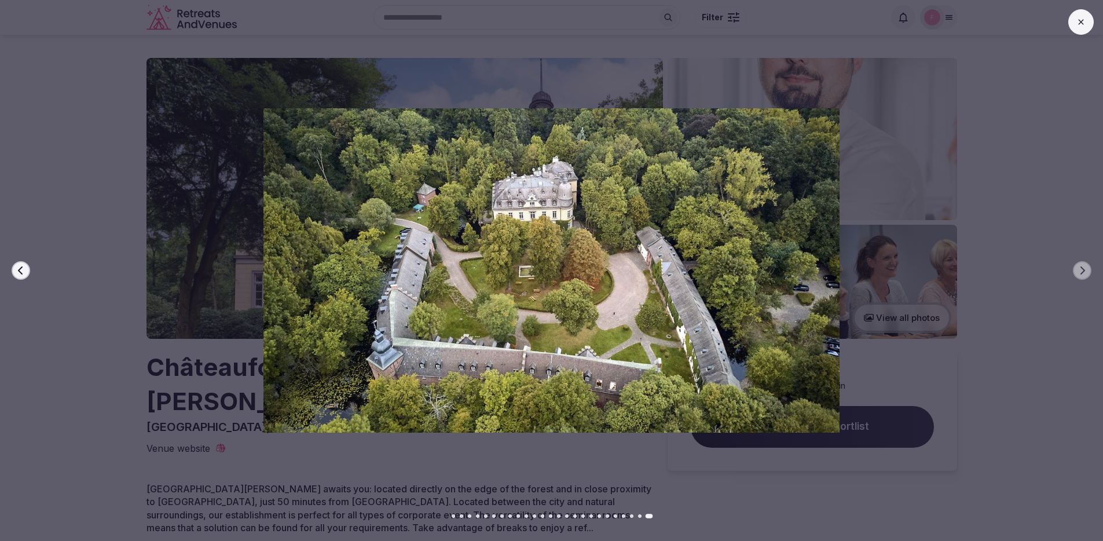
click at [1077, 22] on icon at bounding box center [1080, 21] width 9 height 9
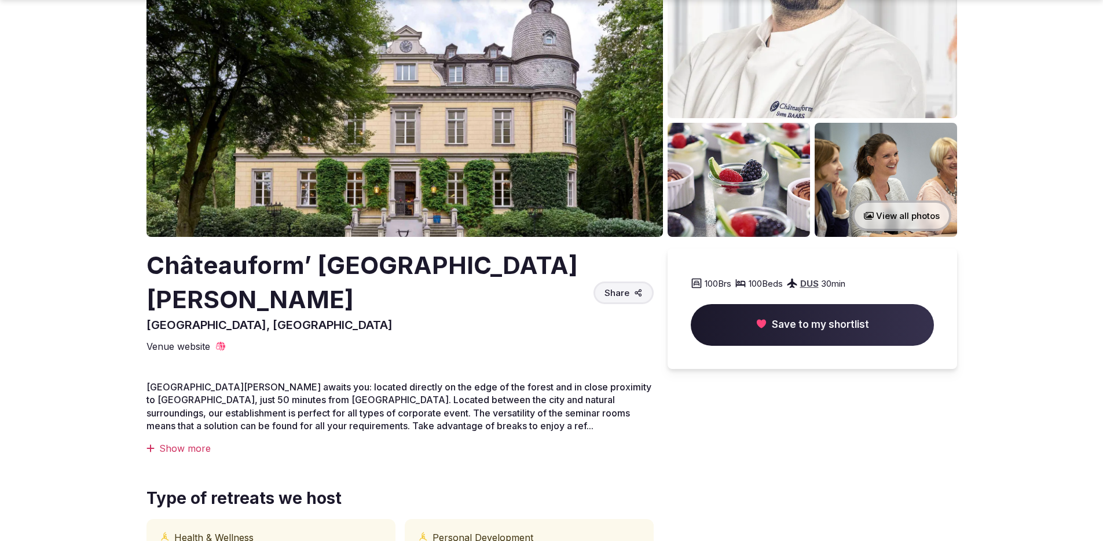
scroll to position [106, 0]
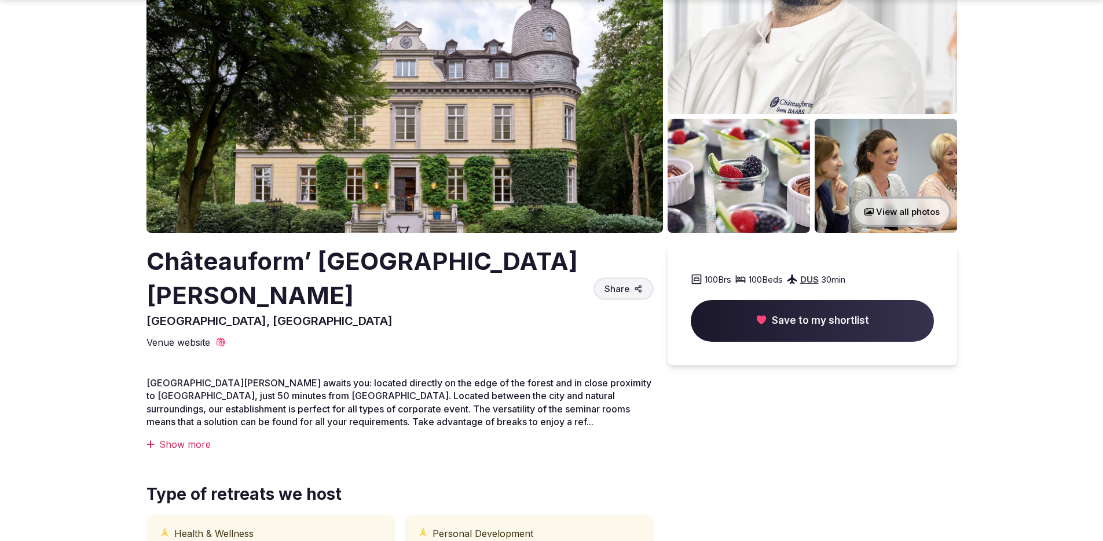
click at [185, 438] on div "Show more" at bounding box center [399, 444] width 507 height 13
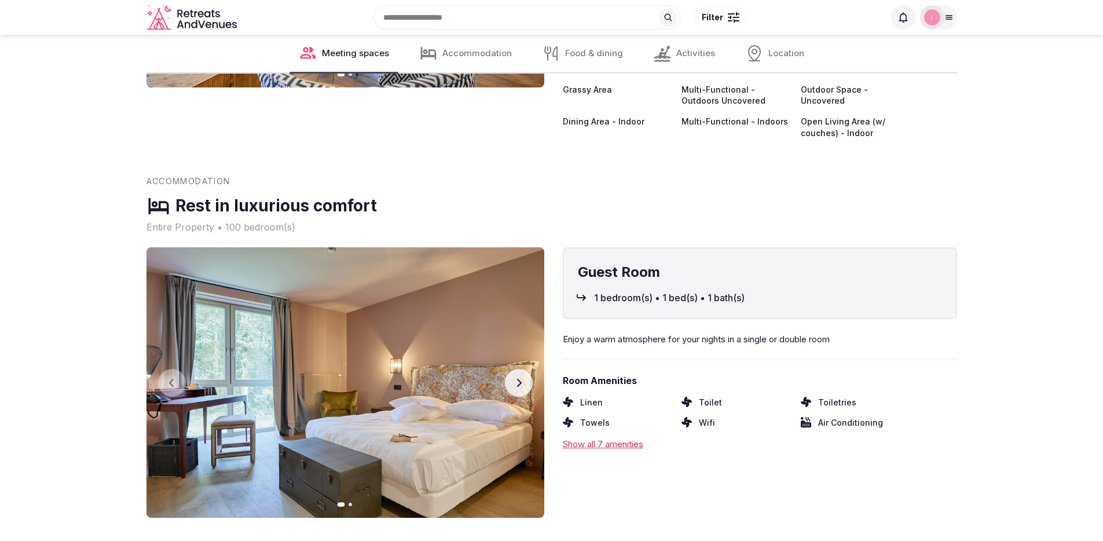
scroll to position [0, 0]
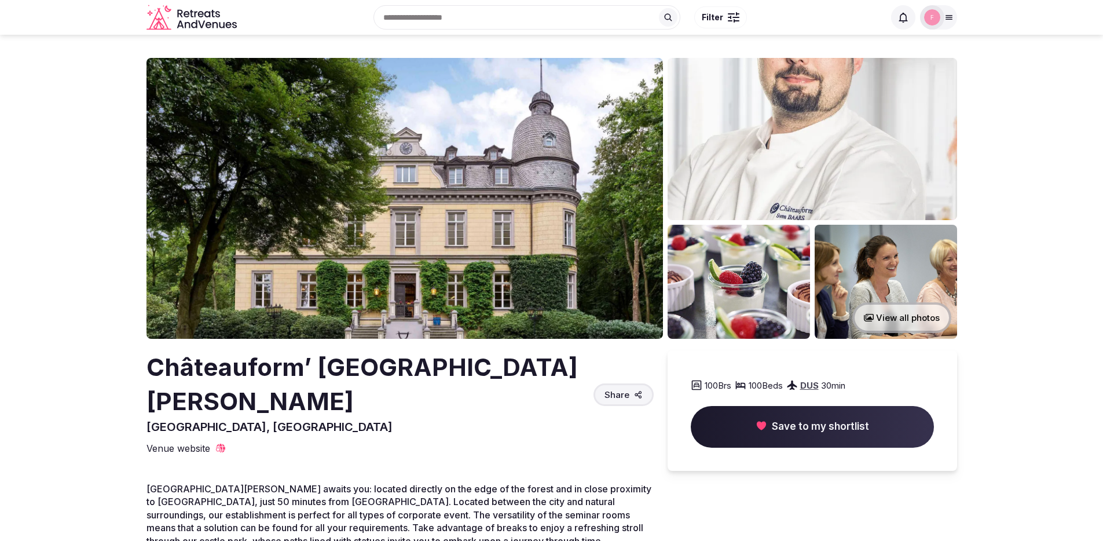
click at [327, 371] on h2 "Châteauform’ Burg Hemmersbach" at bounding box center [367, 384] width 442 height 68
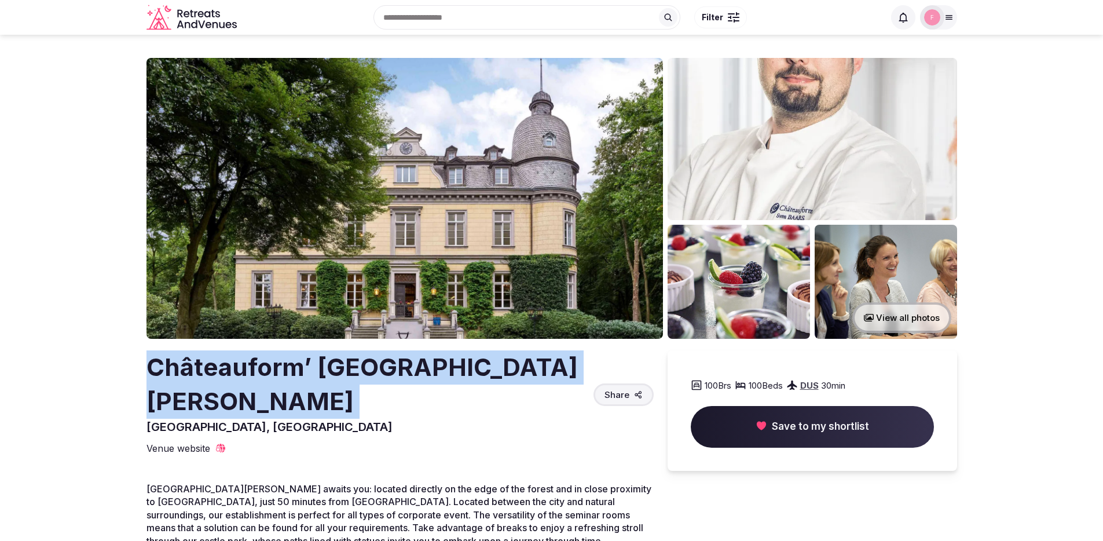
click at [327, 371] on h2 "Châteauform’ Burg Hemmersbach" at bounding box center [367, 384] width 442 height 68
copy h2 "Châteauform’ Burg Hemmersbach"
click at [184, 442] on span "Venue website" at bounding box center [178, 448] width 64 height 13
